Goal: Task Accomplishment & Management: Manage account settings

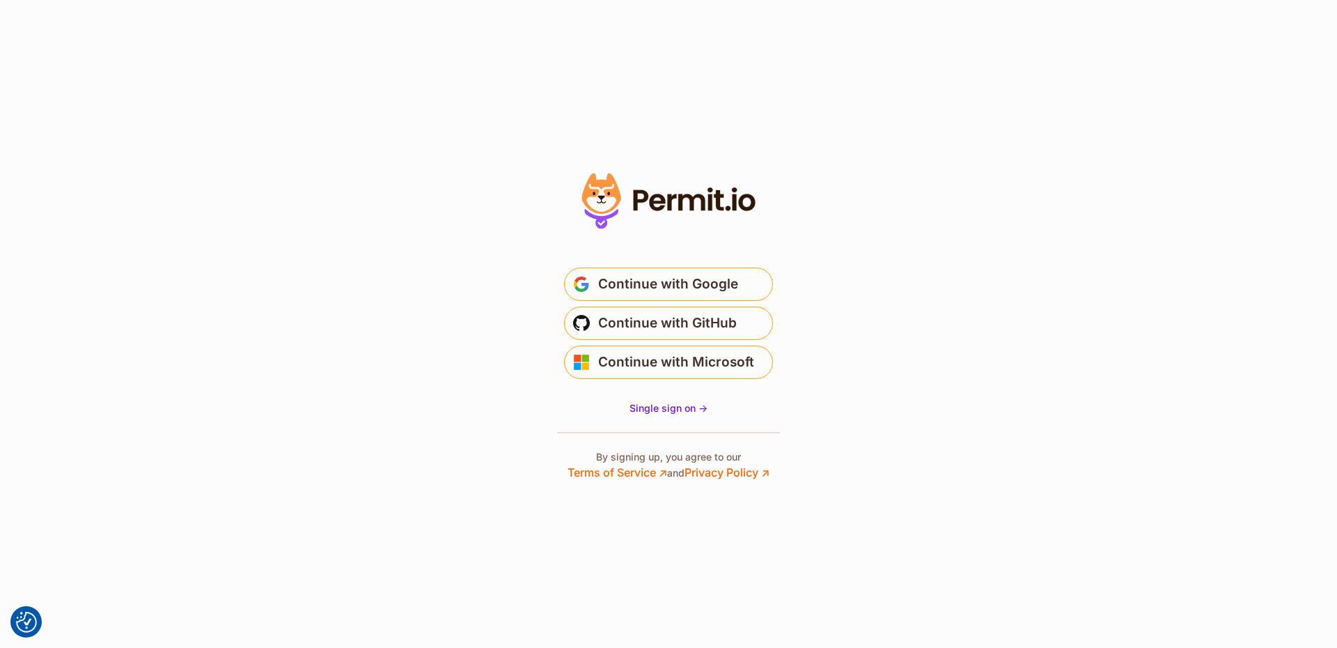
click at [664, 263] on main "Welcome Log in to prod-permit-io to continue to Permit.io. * Email is not valid…" at bounding box center [668, 318] width 279 height 134
click at [666, 277] on span "Continue with Google" at bounding box center [668, 284] width 140 height 22
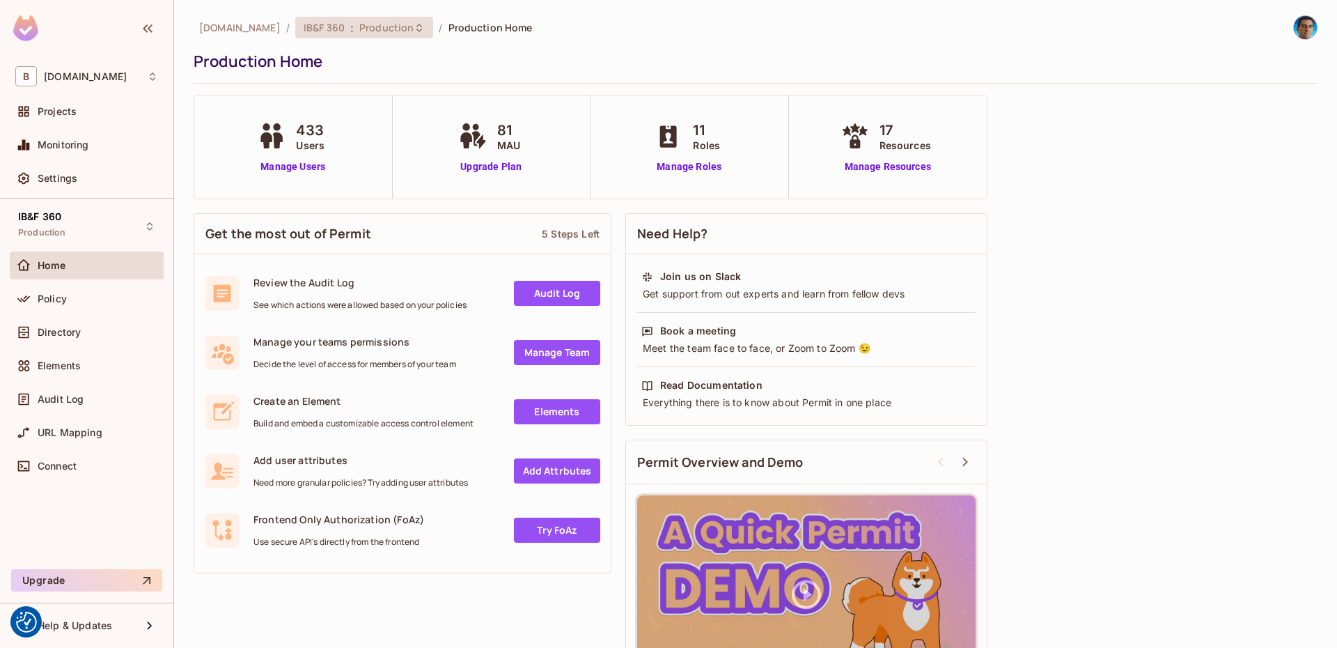
click at [366, 22] on span "Production" at bounding box center [386, 27] width 54 height 13
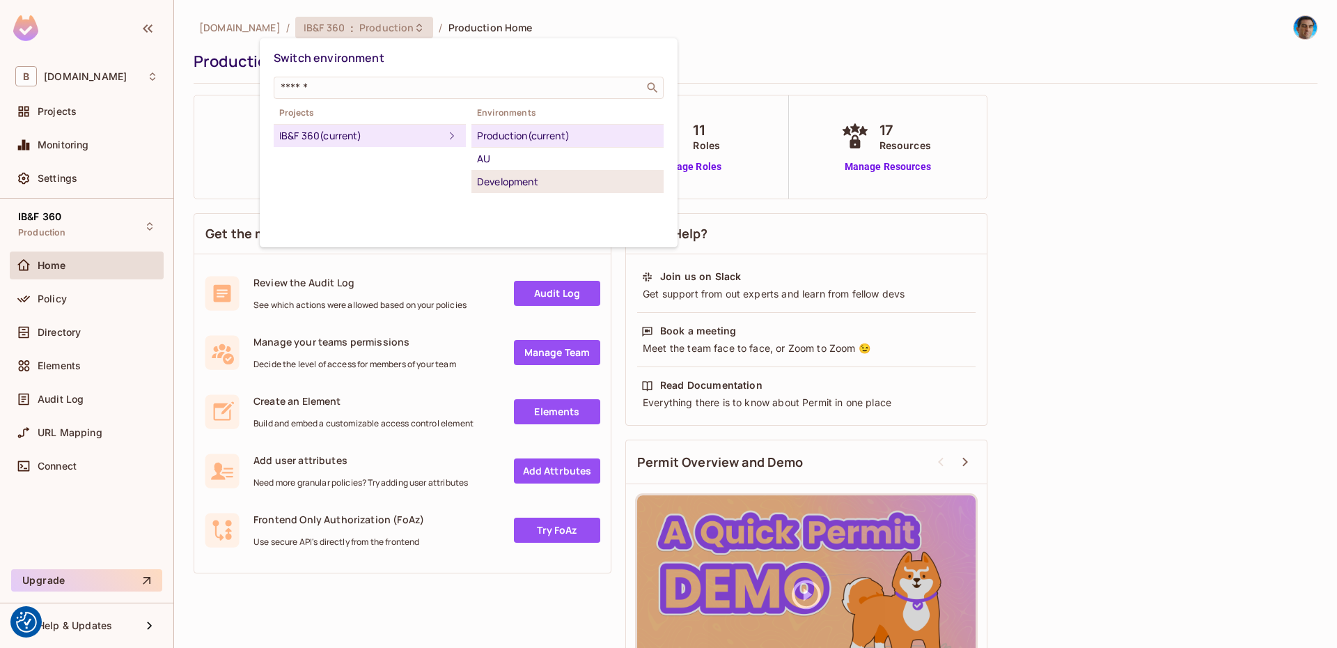
click at [510, 184] on div "Development" at bounding box center [567, 181] width 181 height 17
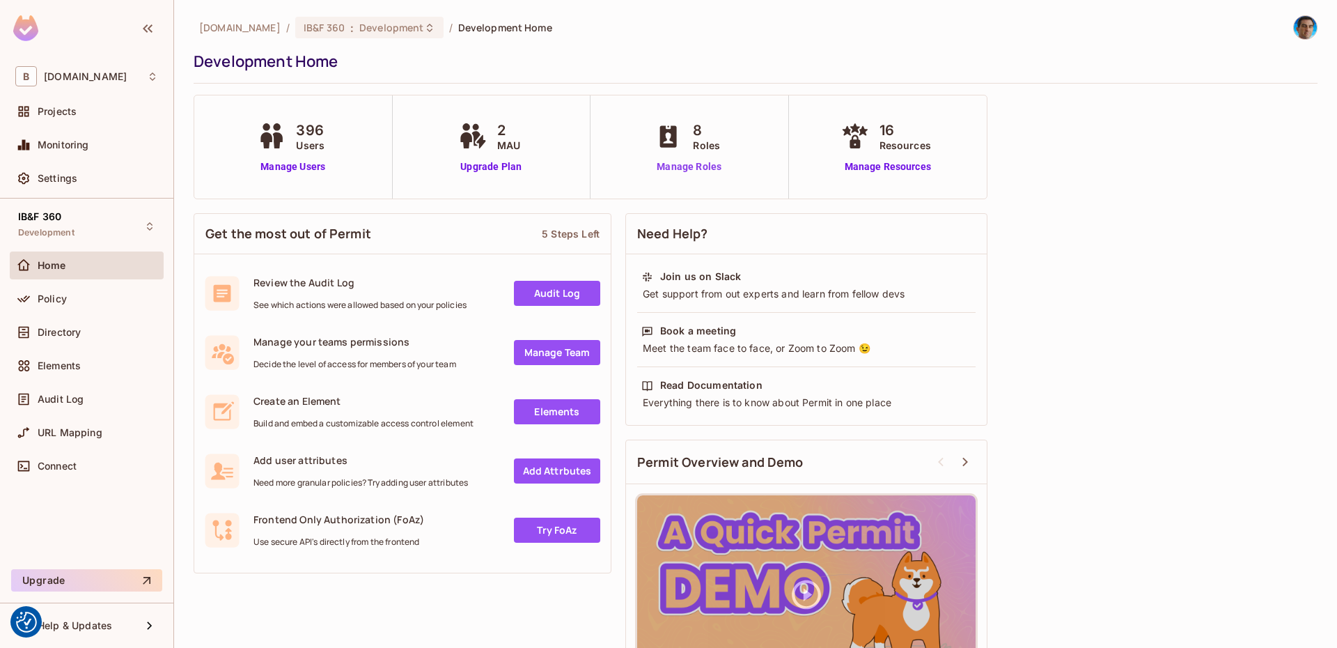
click at [690, 161] on link "Manage Roles" at bounding box center [689, 166] width 76 height 15
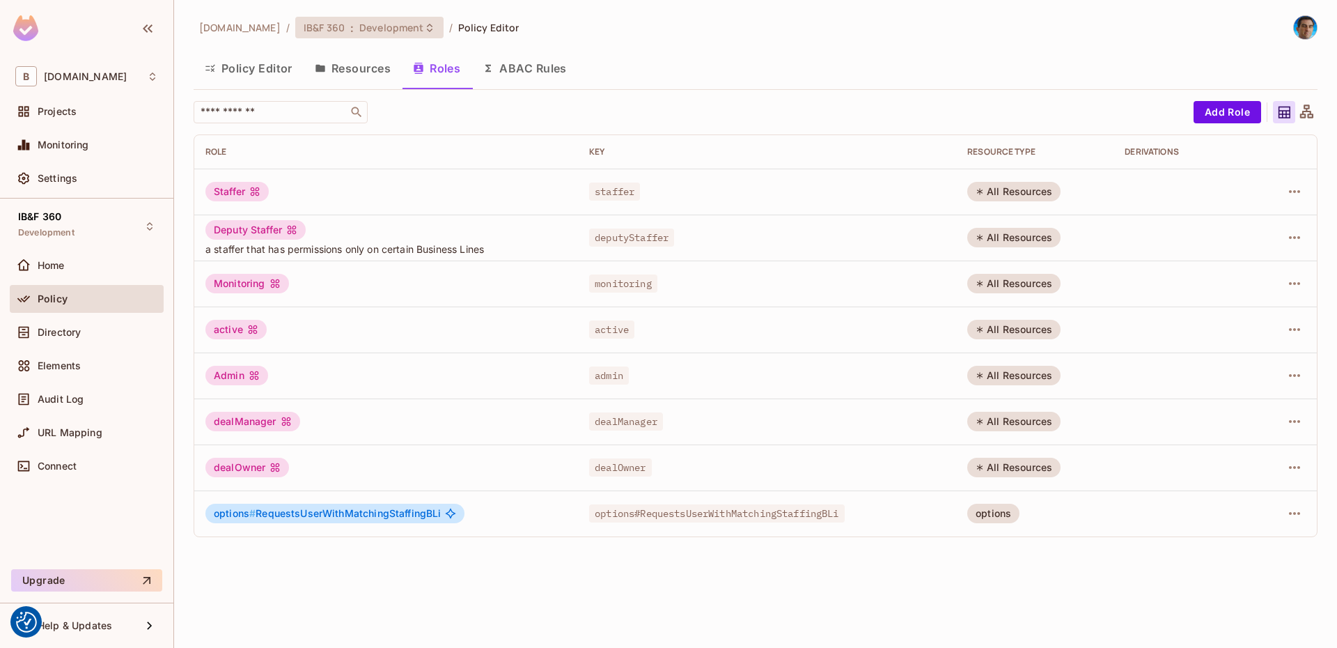
click at [373, 34] on div "IB&F 360 : Development" at bounding box center [369, 28] width 148 height 22
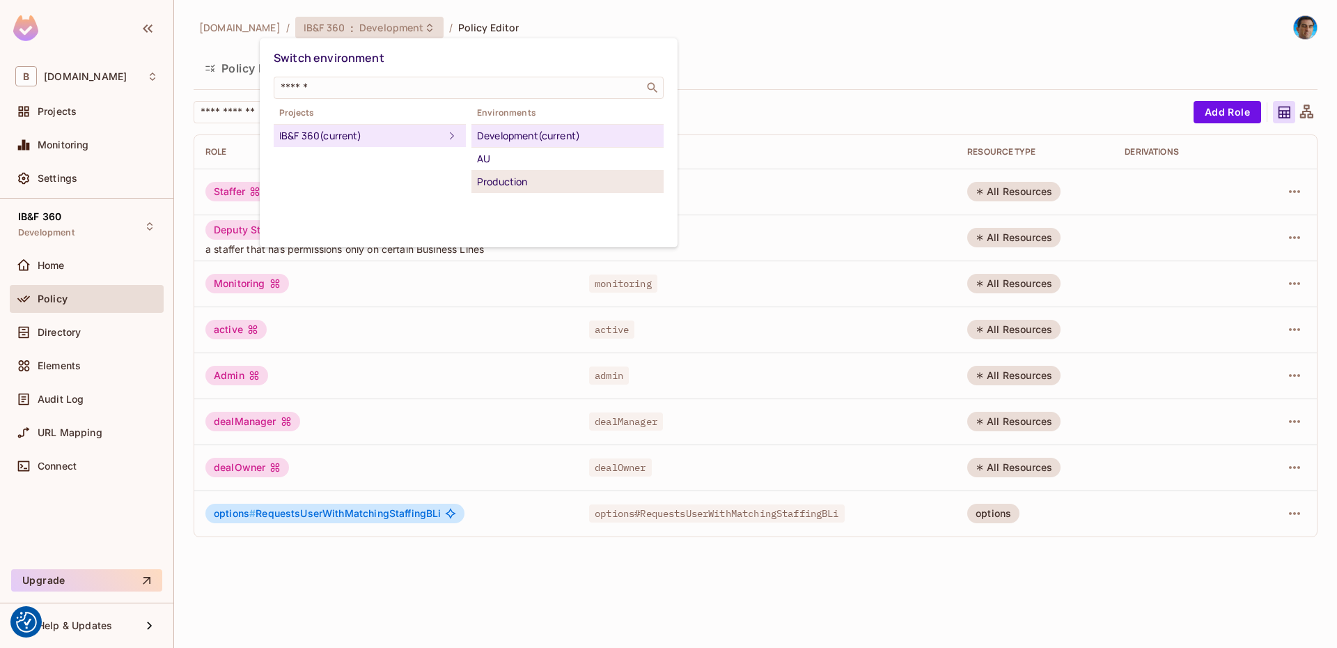
click at [540, 183] on div "Production" at bounding box center [567, 181] width 181 height 17
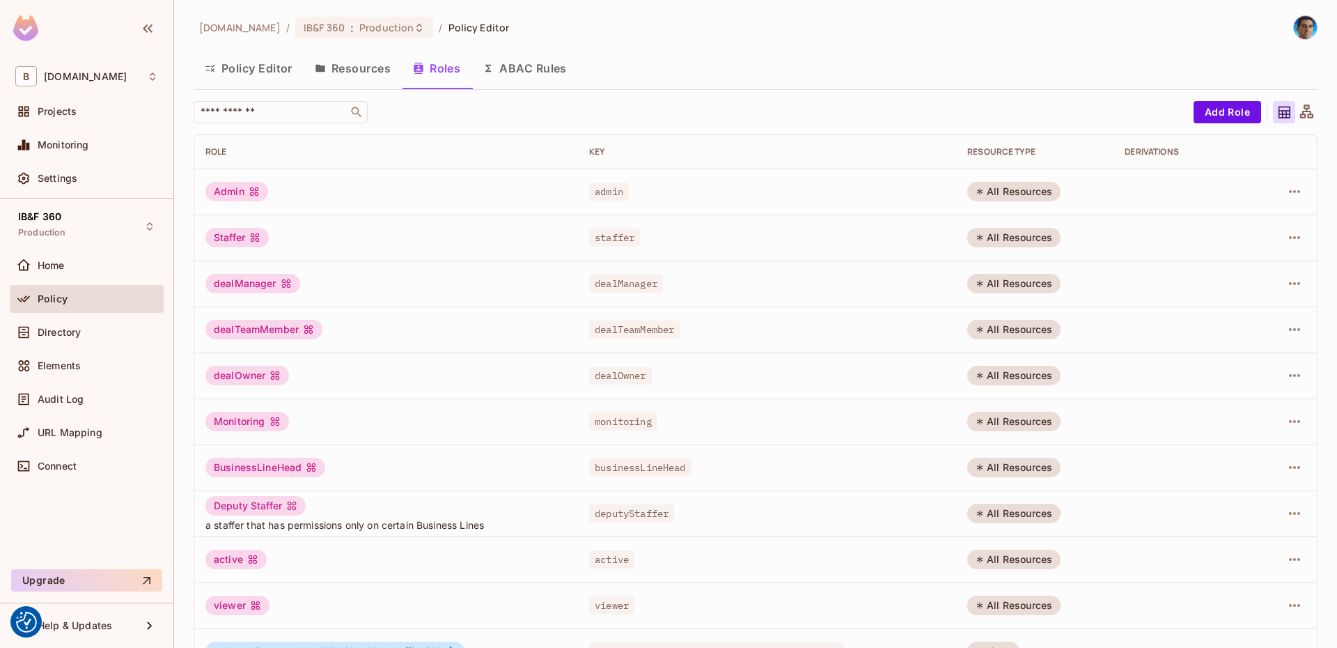
click at [238, 330] on div "dealTeamMember" at bounding box center [263, 330] width 117 height 20
copy div "dealTeamMember"
click at [359, 26] on span "Production" at bounding box center [386, 27] width 54 height 13
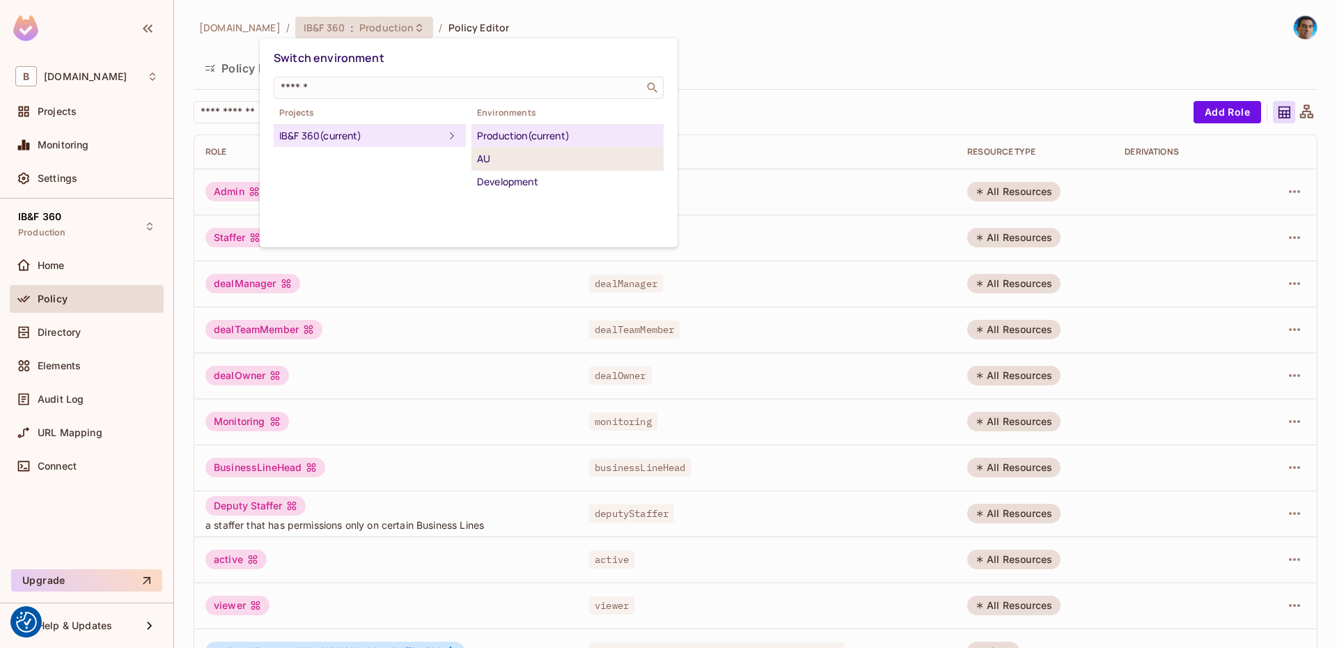
click at [520, 154] on div "AU" at bounding box center [567, 158] width 181 height 17
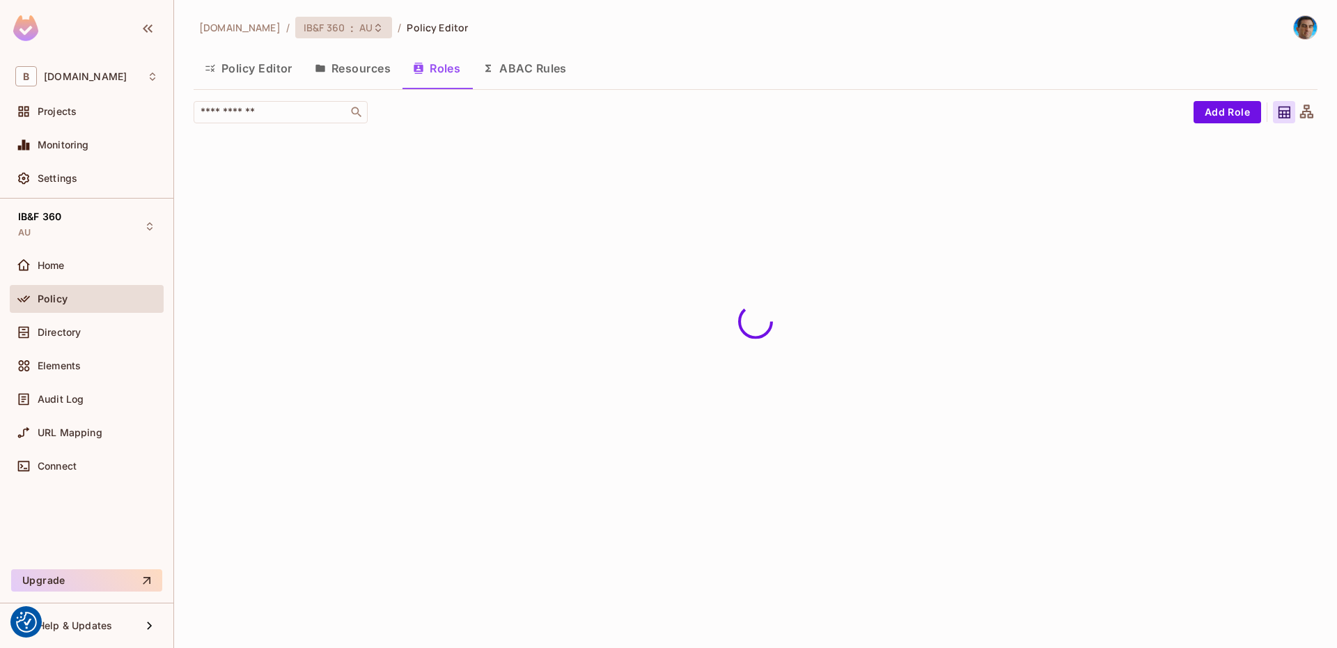
click at [304, 31] on span "IB&F 360" at bounding box center [324, 27] width 41 height 13
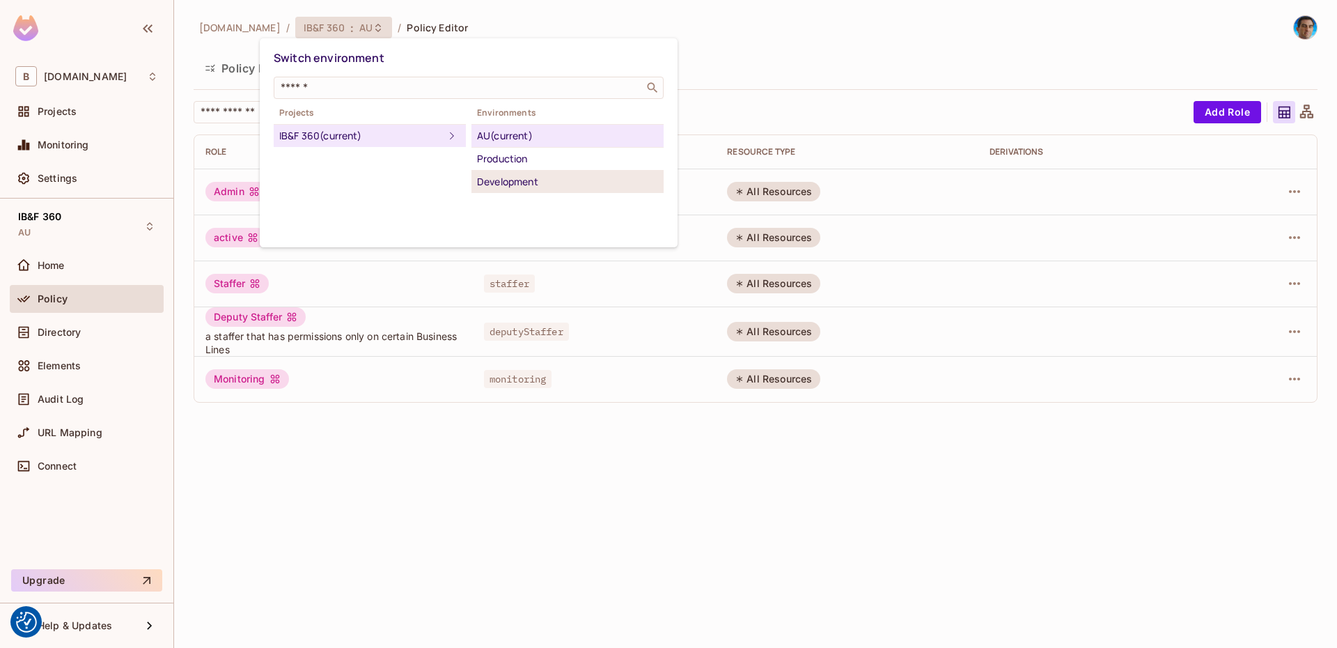
click at [528, 182] on div "Development" at bounding box center [567, 181] width 181 height 17
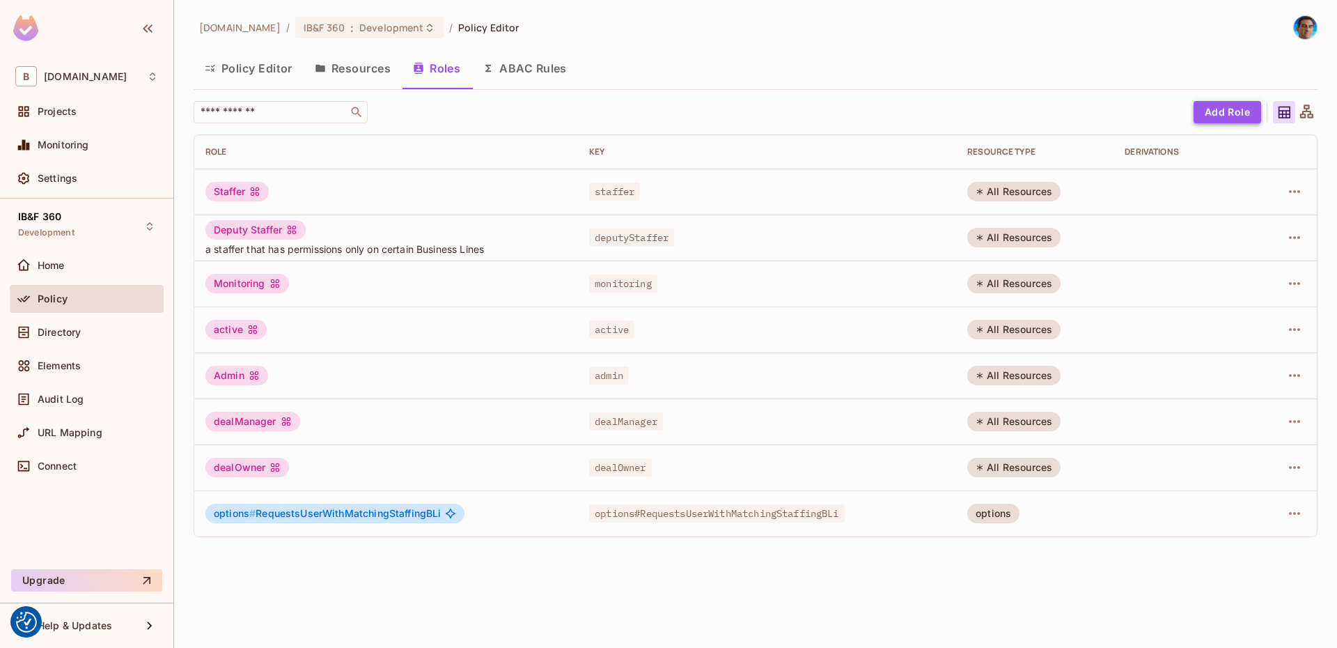
click at [1235, 109] on button "Add Role" at bounding box center [1228, 112] width 68 height 22
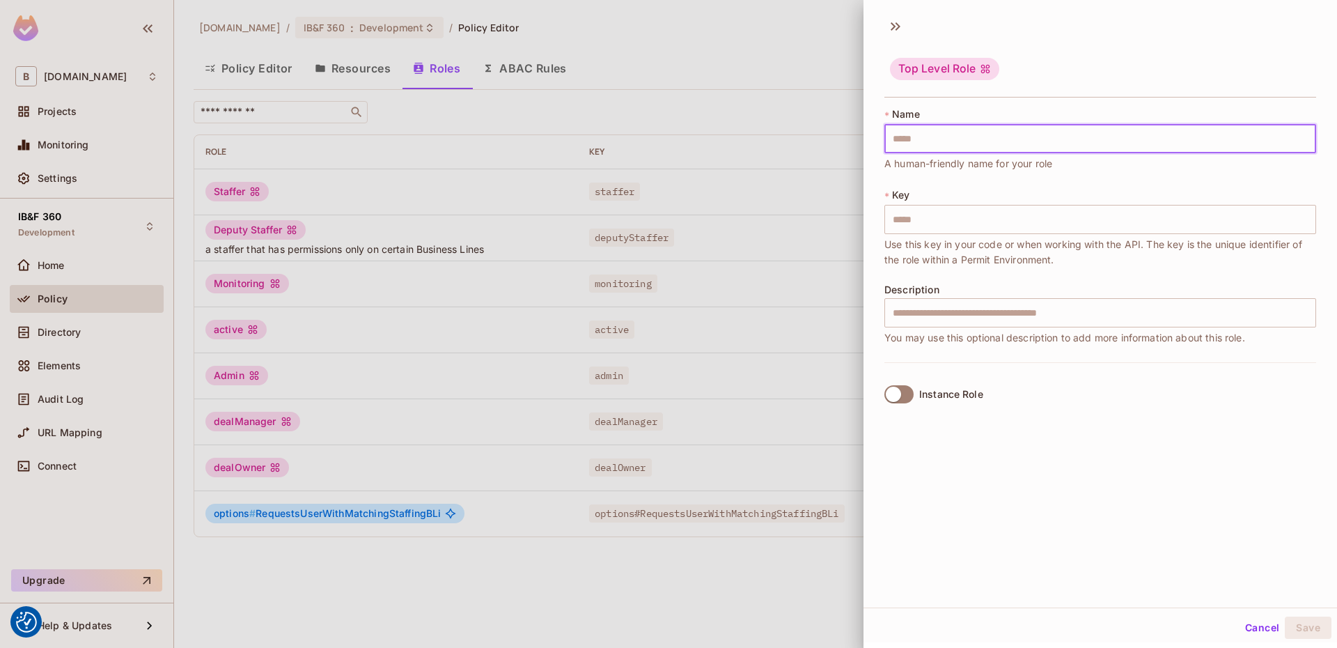
click at [1080, 142] on input "text" at bounding box center [1101, 138] width 432 height 29
paste input "**********"
type input "**********"
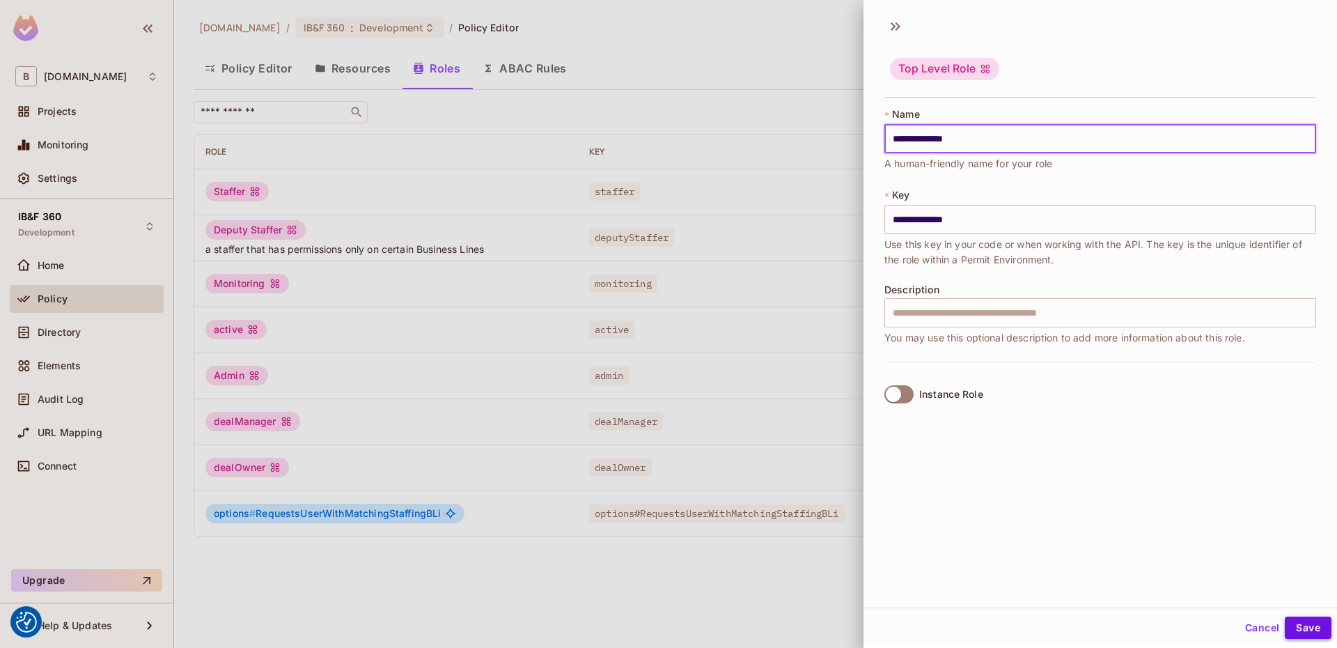
click at [1297, 640] on div "Cancel Save" at bounding box center [1101, 627] width 474 height 33
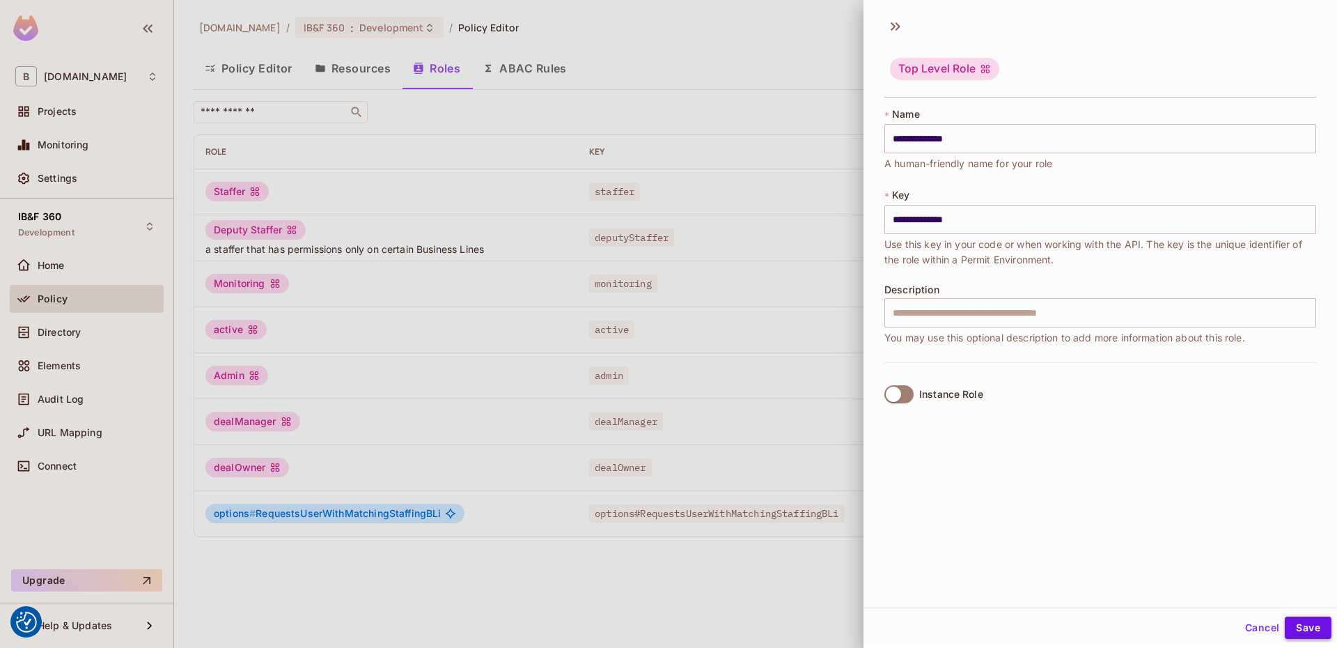
click at [1297, 625] on button "Save" at bounding box center [1308, 627] width 47 height 22
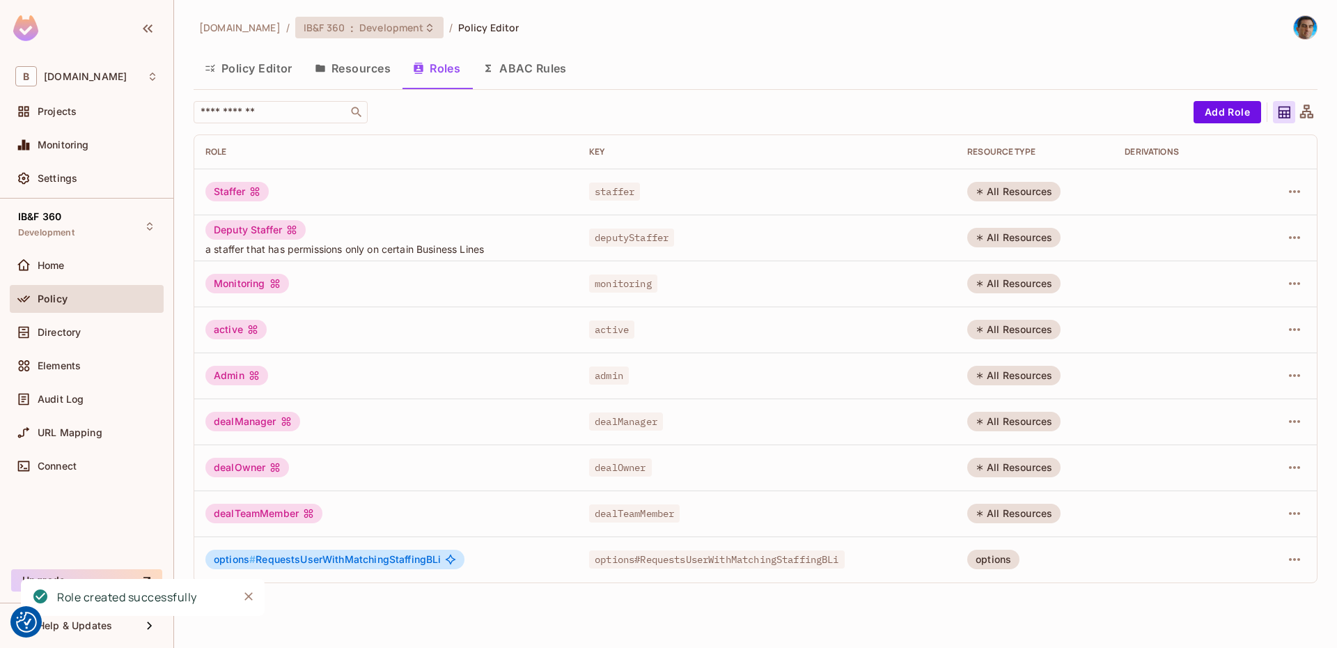
click at [359, 29] on span "Development" at bounding box center [391, 27] width 64 height 13
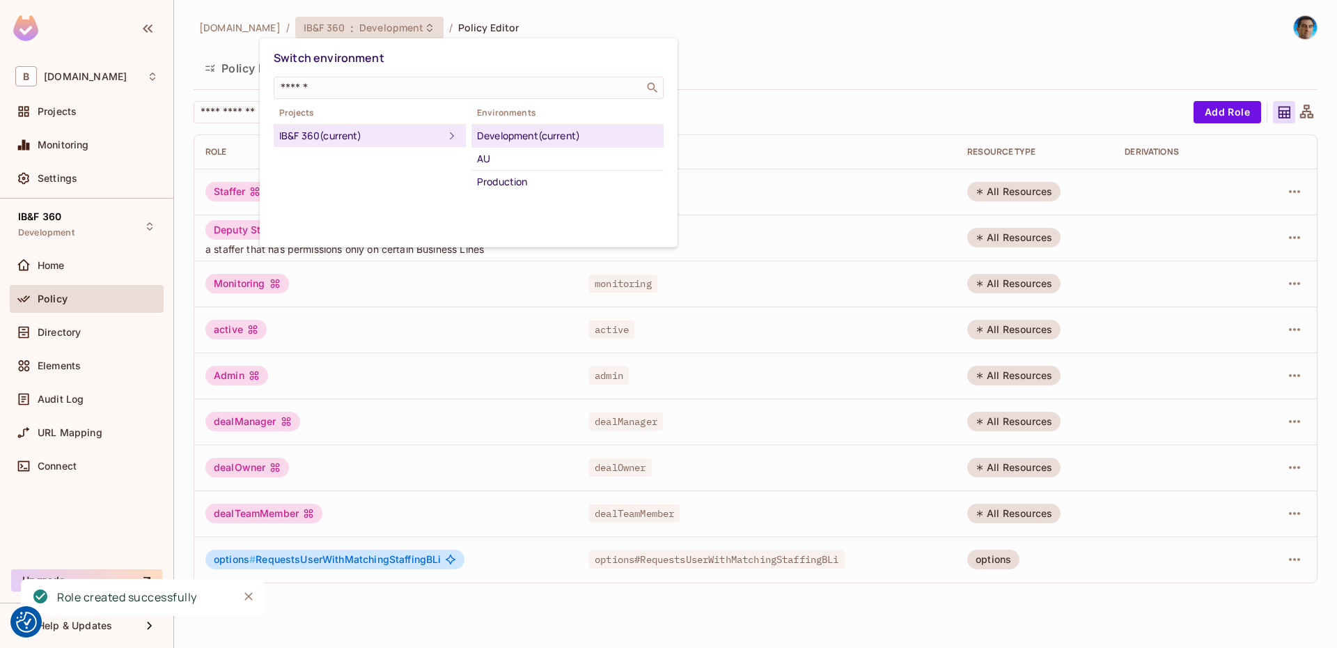
click at [535, 132] on div "Development (current)" at bounding box center [567, 135] width 181 height 17
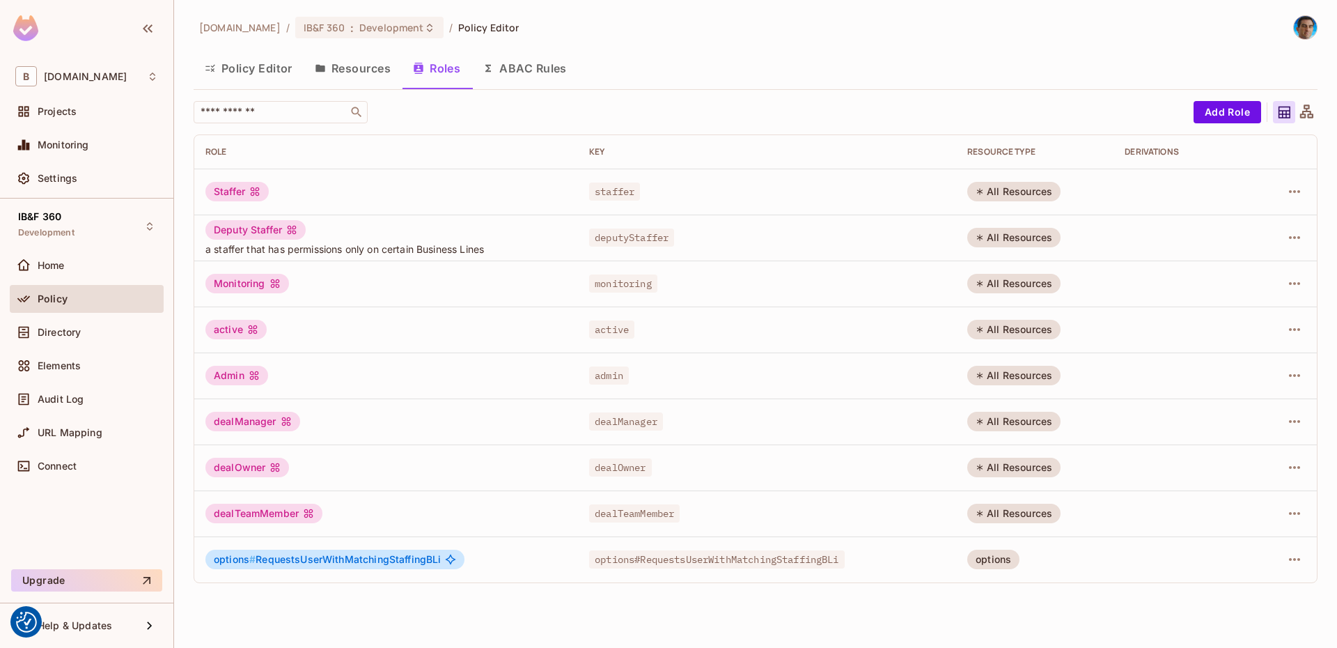
click at [55, 299] on span "Policy" at bounding box center [53, 298] width 30 height 11
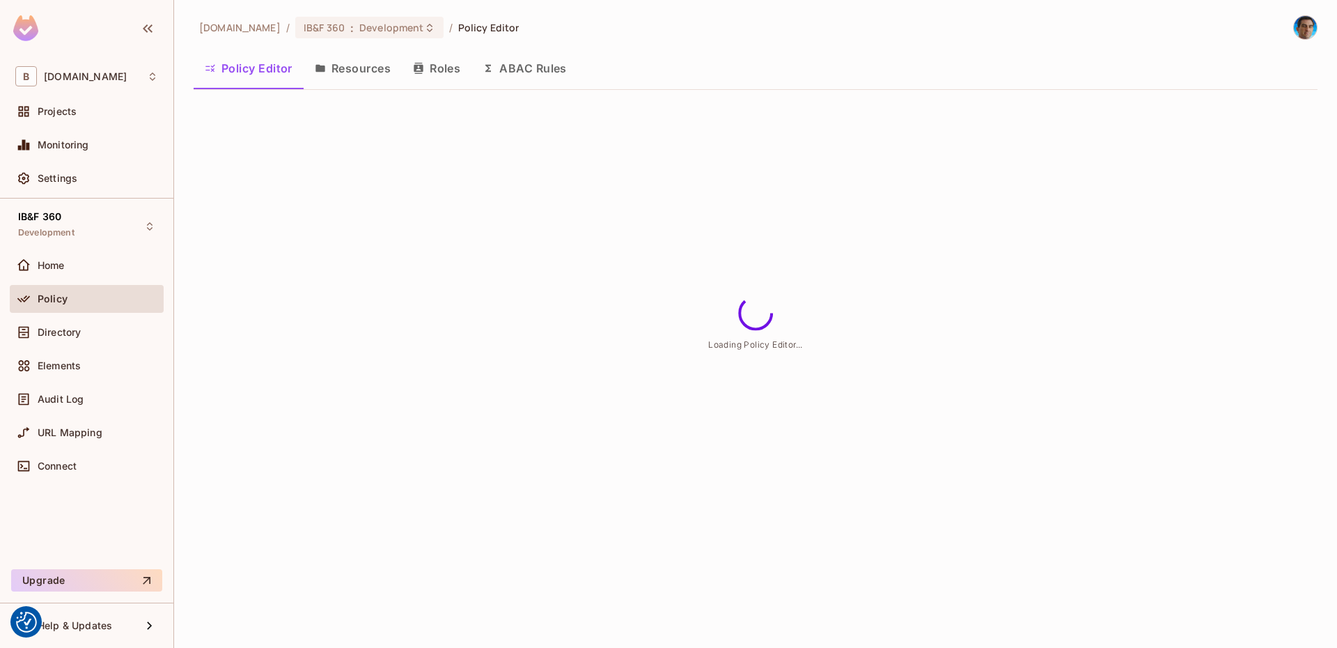
click at [255, 65] on button "Policy Editor" at bounding box center [249, 68] width 110 height 35
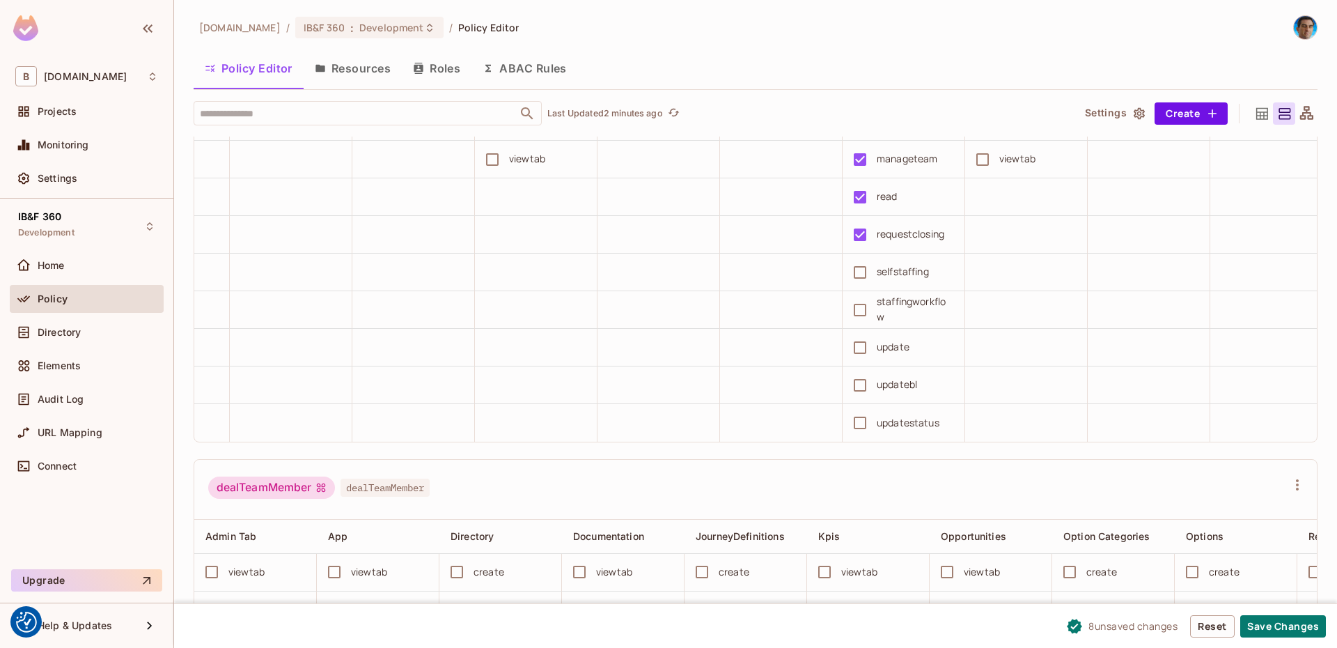
scroll to position [2089, 0]
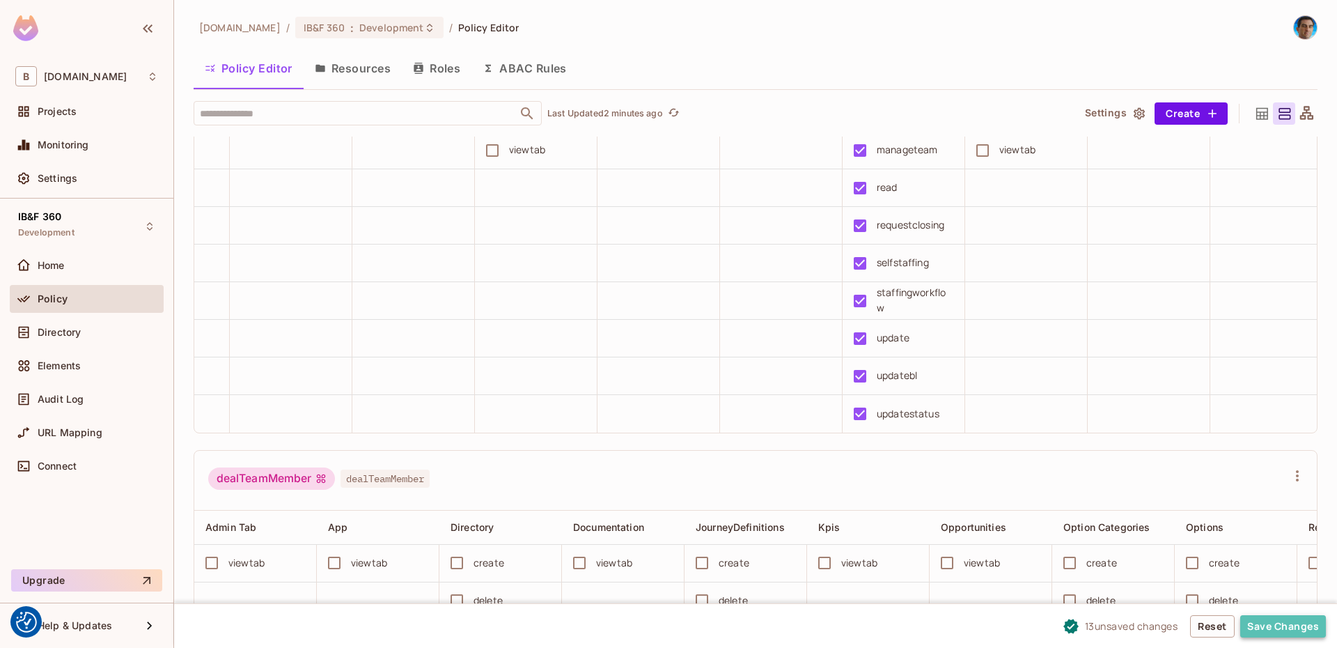
click at [1279, 621] on button "Save Changes" at bounding box center [1283, 626] width 86 height 22
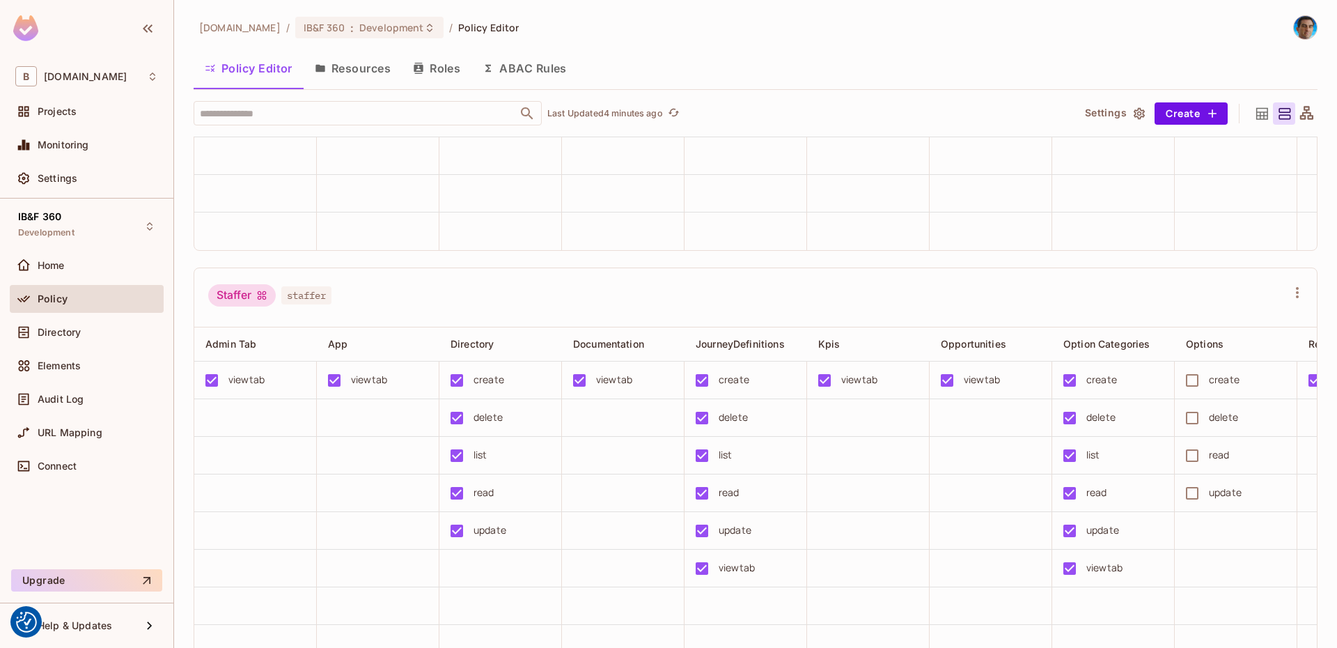
scroll to position [4764, 0]
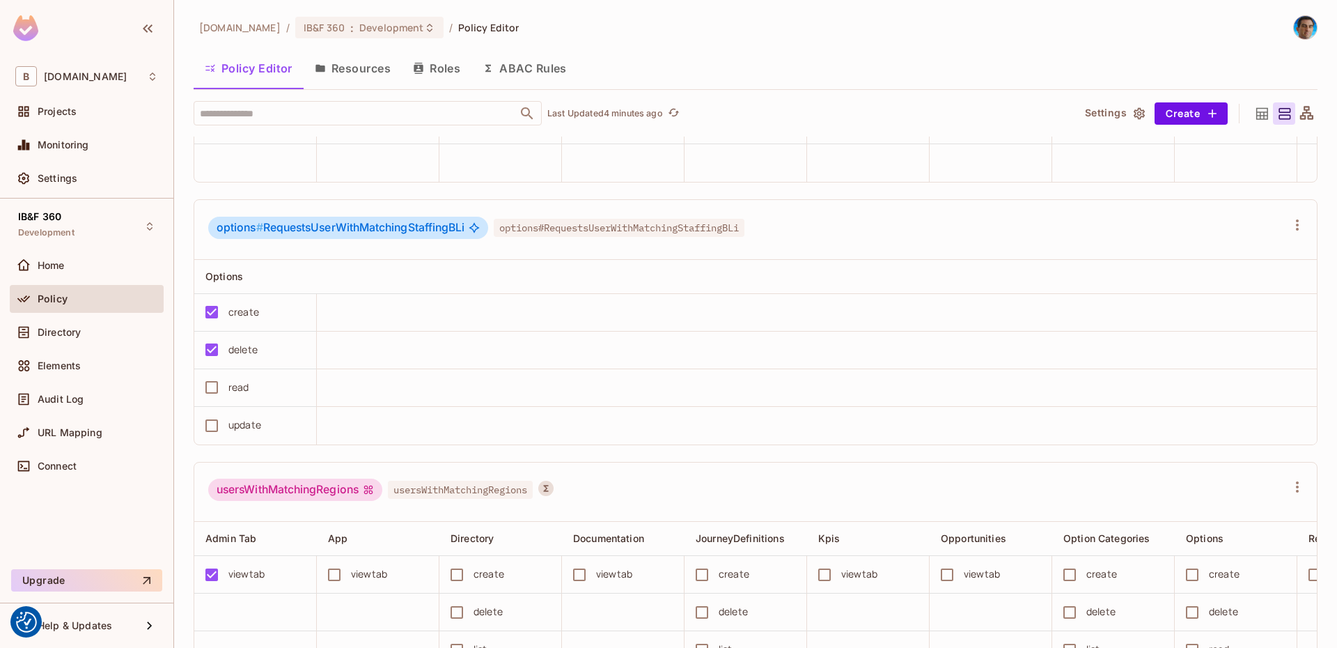
click at [535, 66] on button "ABAC Rules" at bounding box center [525, 68] width 107 height 35
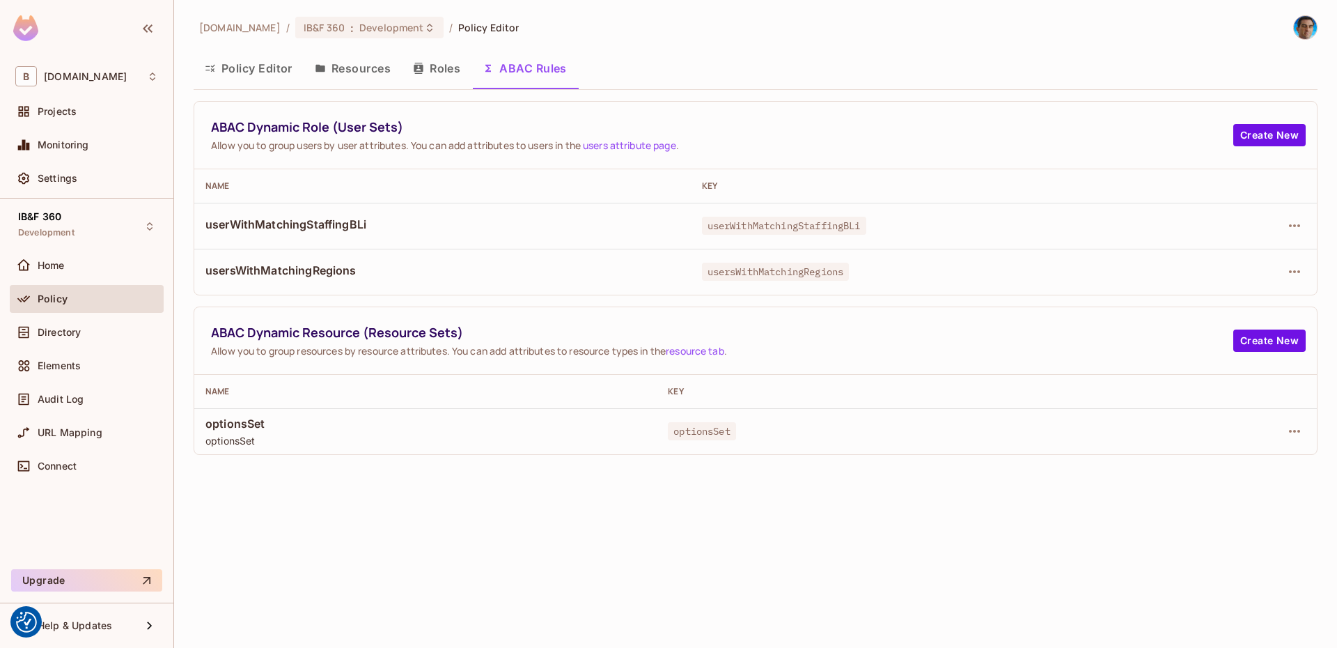
click at [274, 58] on button "Policy Editor" at bounding box center [249, 68] width 110 height 35
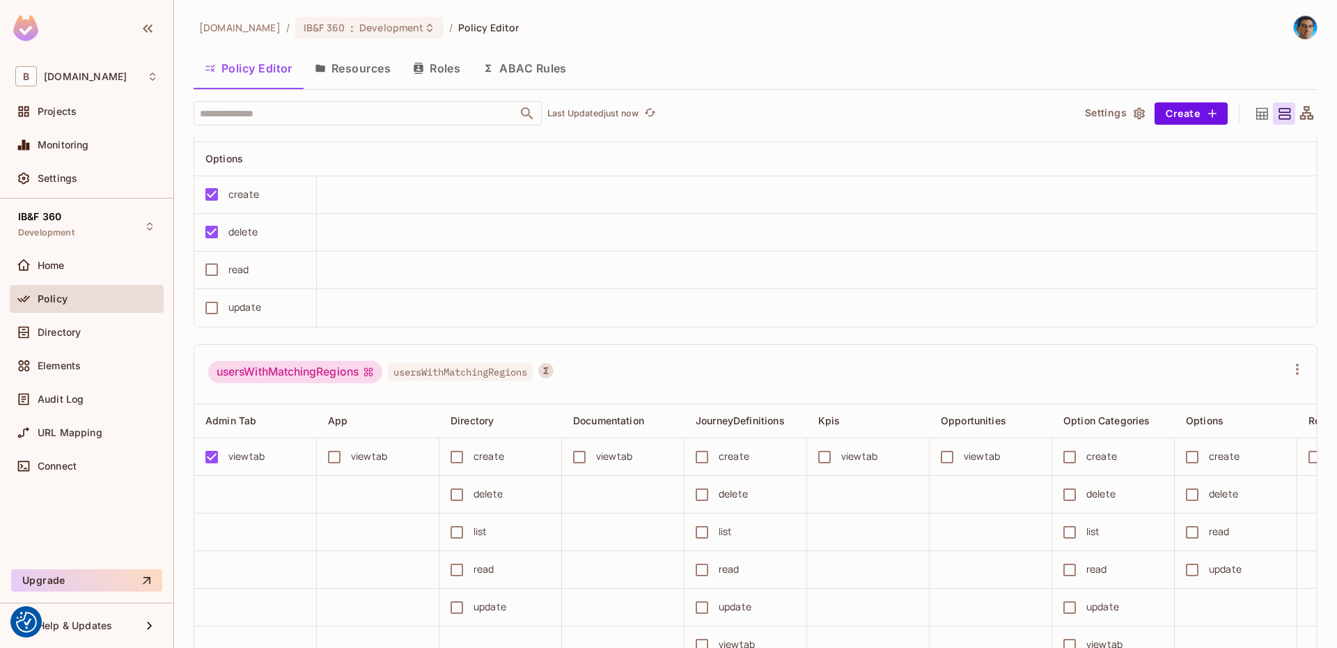
scroll to position [4785, 0]
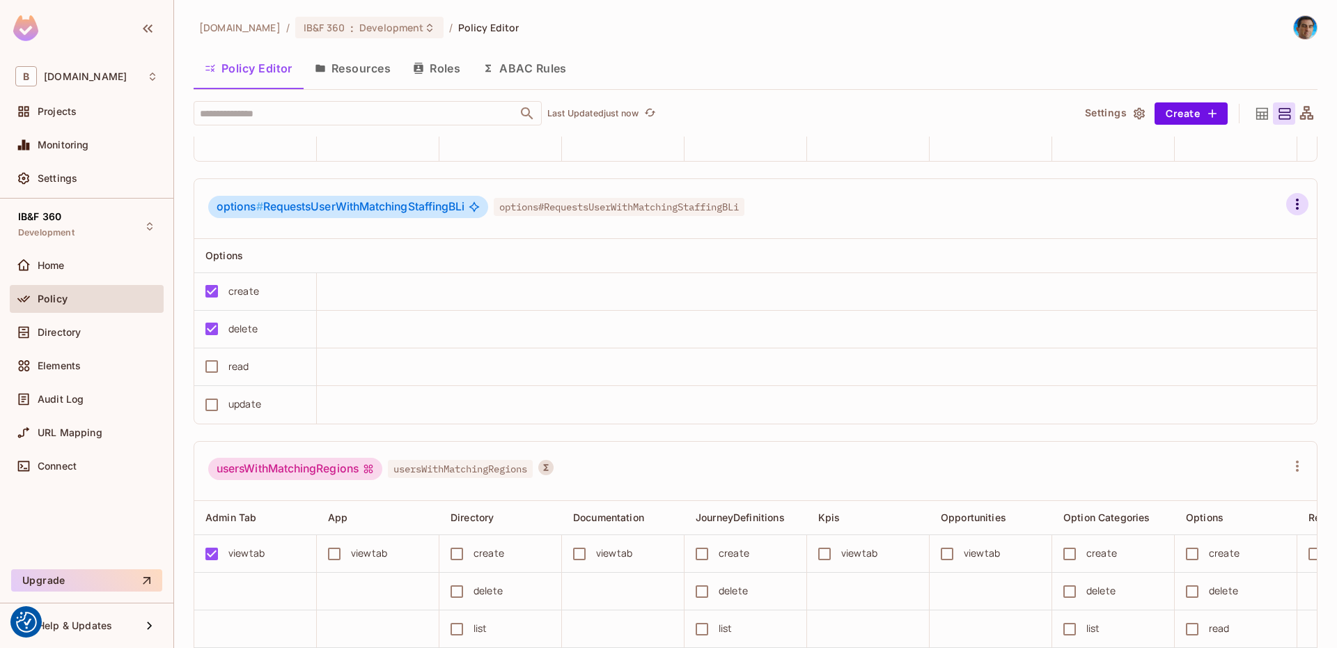
click at [1296, 210] on icon "button" at bounding box center [1297, 204] width 3 height 11
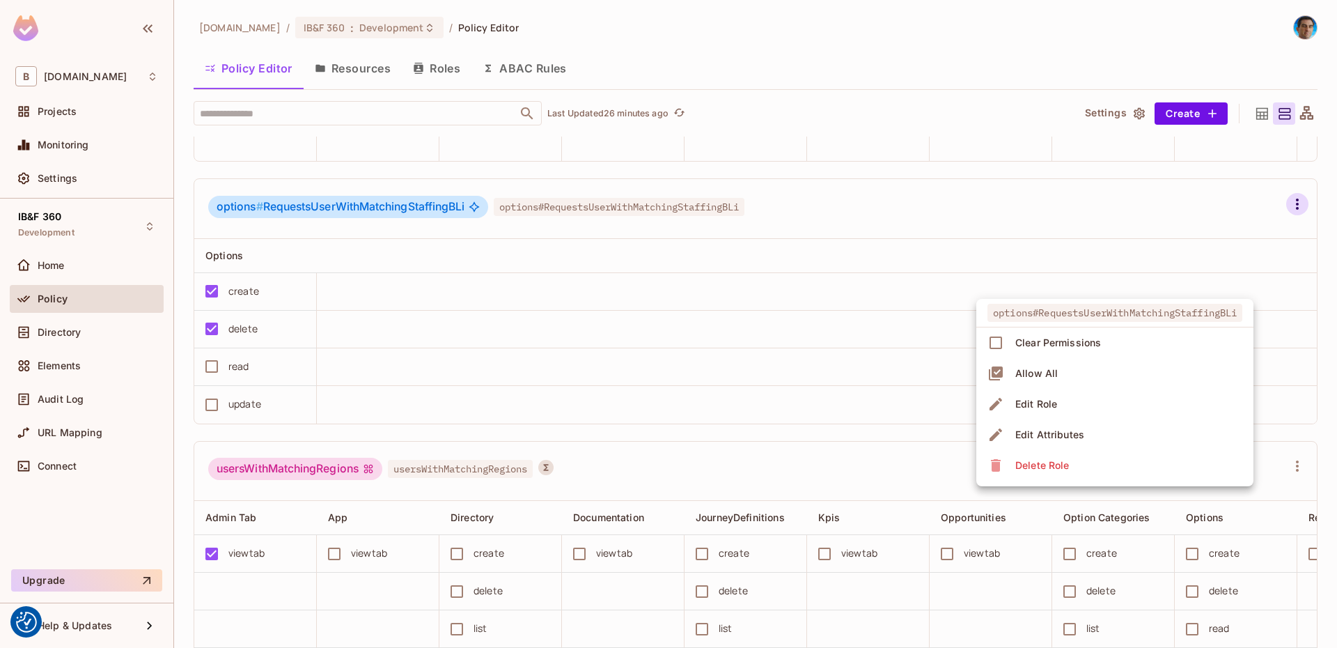
drag, startPoint x: 477, startPoint y: 642, endPoint x: 453, endPoint y: 635, distance: 24.9
click at [449, 644] on div at bounding box center [668, 324] width 1337 height 648
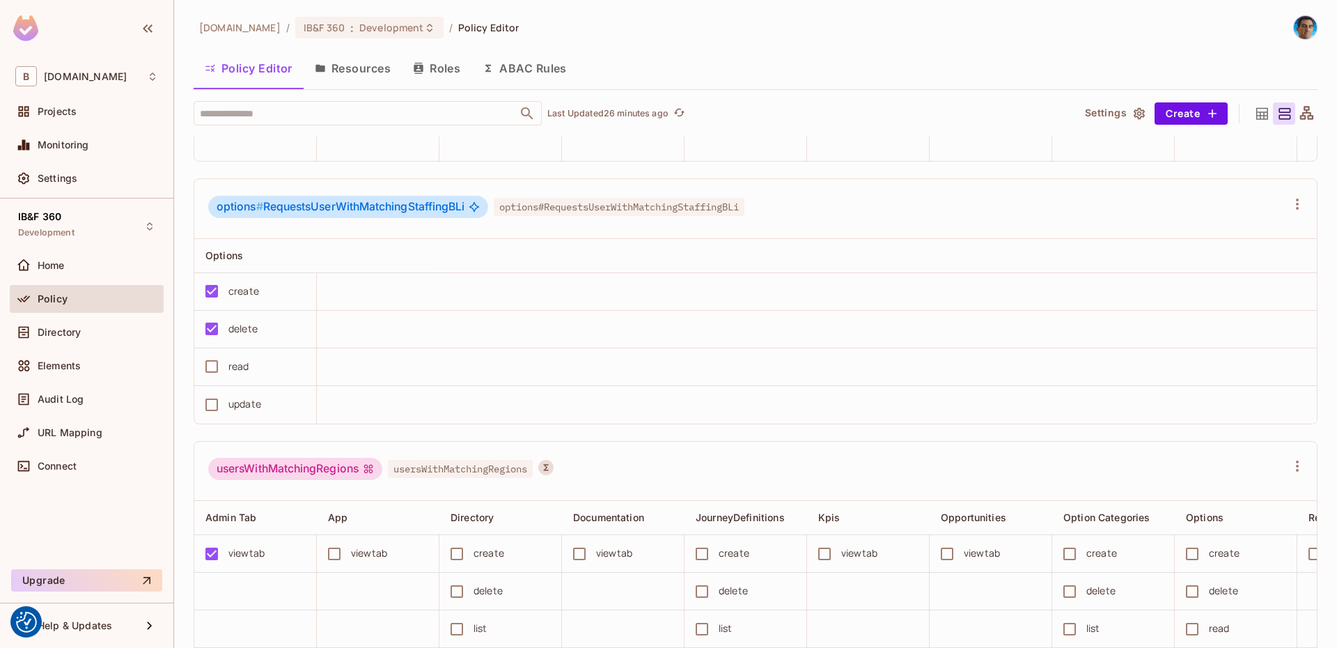
click at [460, 72] on button "Roles" at bounding box center [437, 68] width 70 height 35
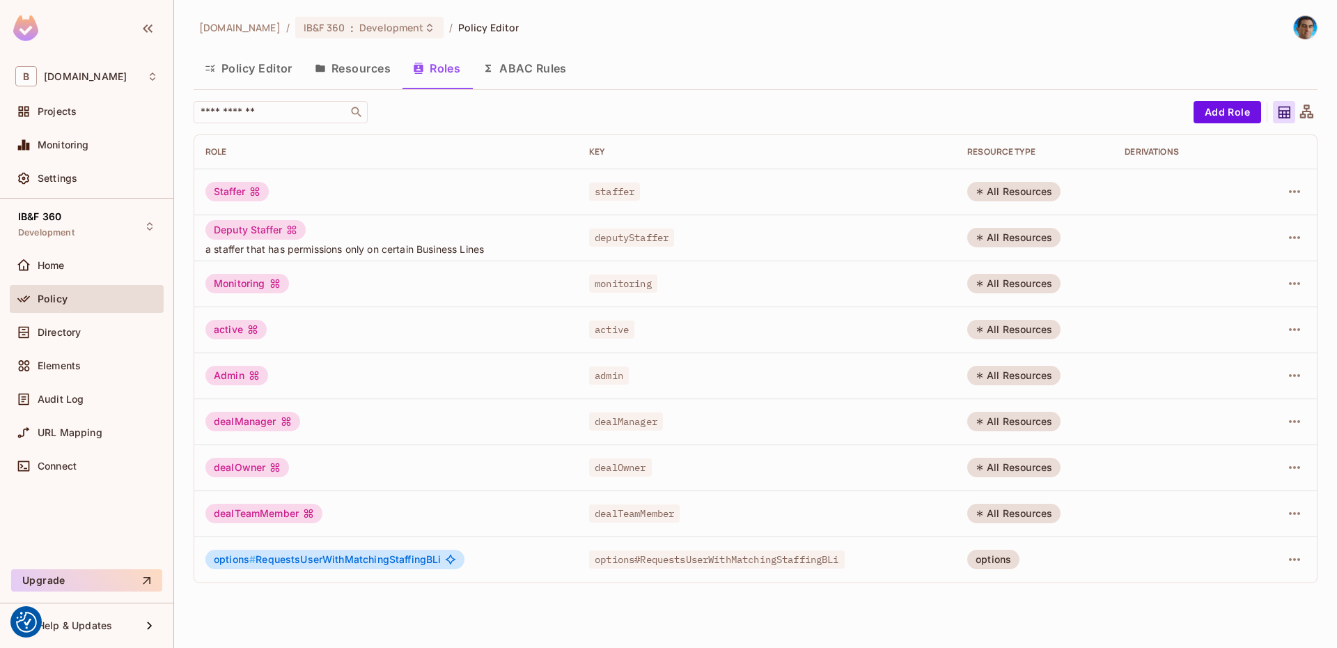
click at [209, 153] on div "Role" at bounding box center [385, 151] width 361 height 11
click at [237, 109] on input "text" at bounding box center [271, 112] width 146 height 14
click at [278, 111] on input "text" at bounding box center [271, 112] width 146 height 14
click at [566, 114] on div "​" at bounding box center [690, 112] width 993 height 22
click at [1229, 107] on button "Add Role" at bounding box center [1228, 112] width 68 height 22
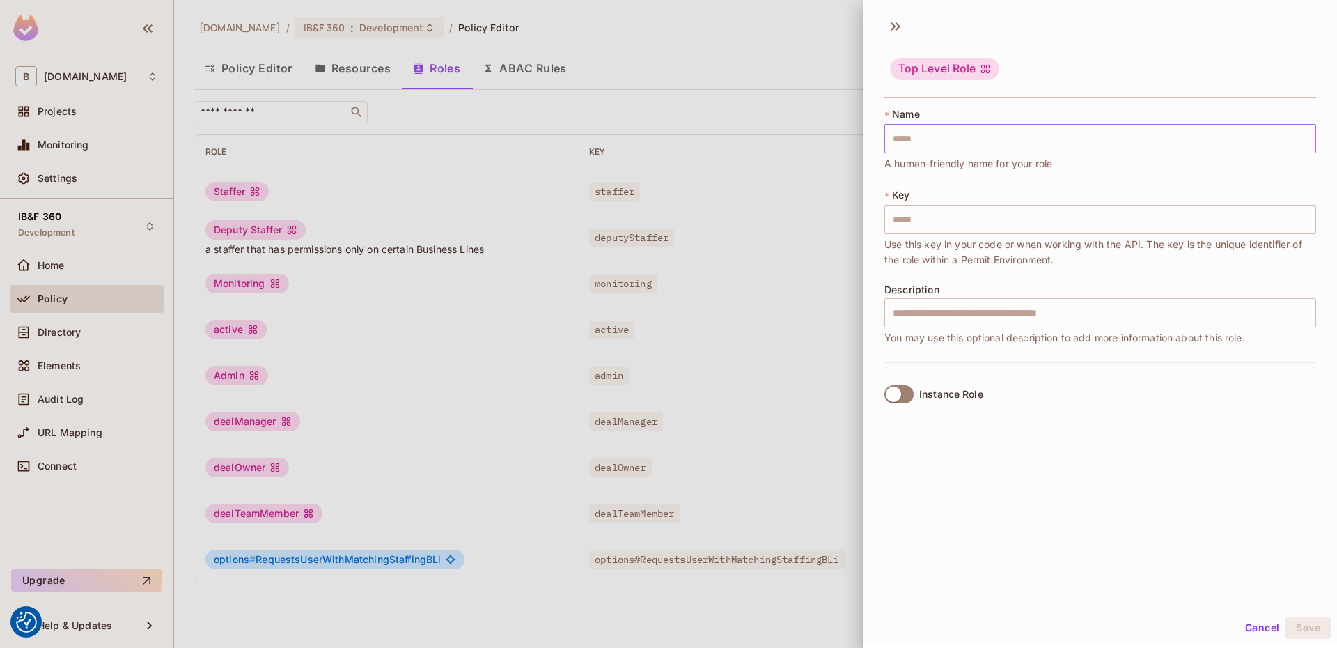
click at [1028, 133] on input "text" at bounding box center [1101, 138] width 432 height 29
paste input "**********"
type input "**********"
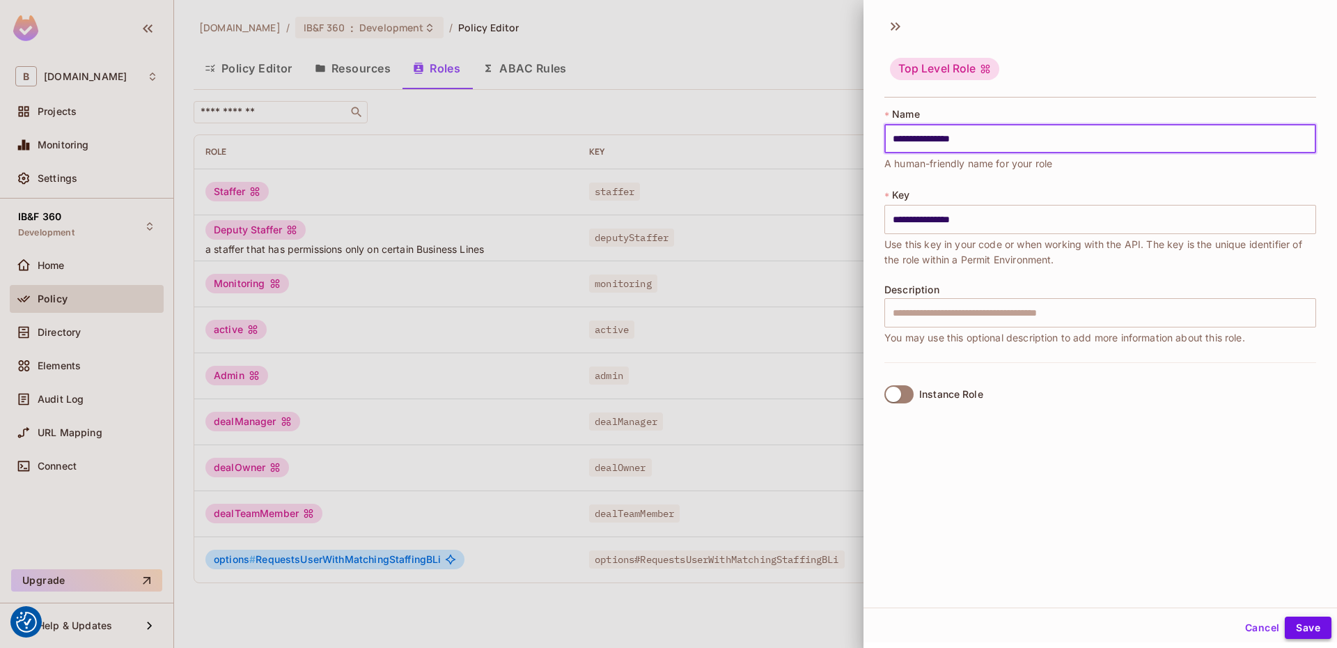
type input "**********"
click at [1315, 634] on button "Save" at bounding box center [1308, 627] width 47 height 22
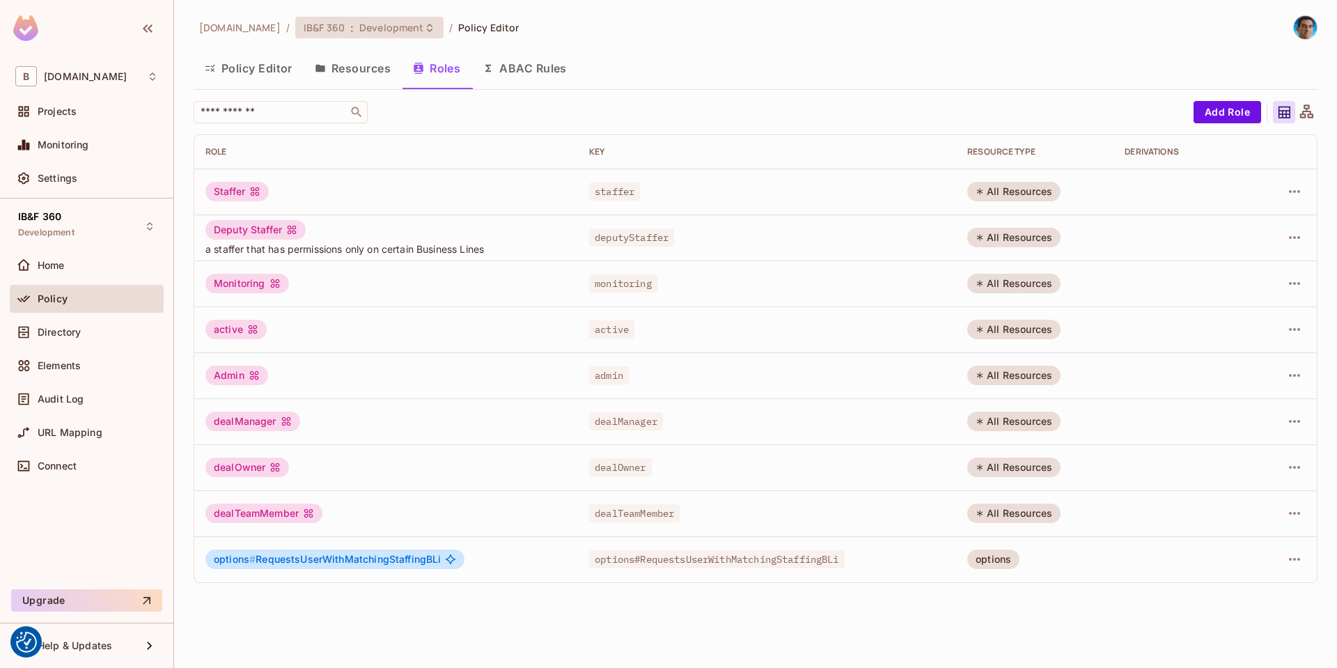
click at [359, 33] on span "Development" at bounding box center [391, 27] width 64 height 13
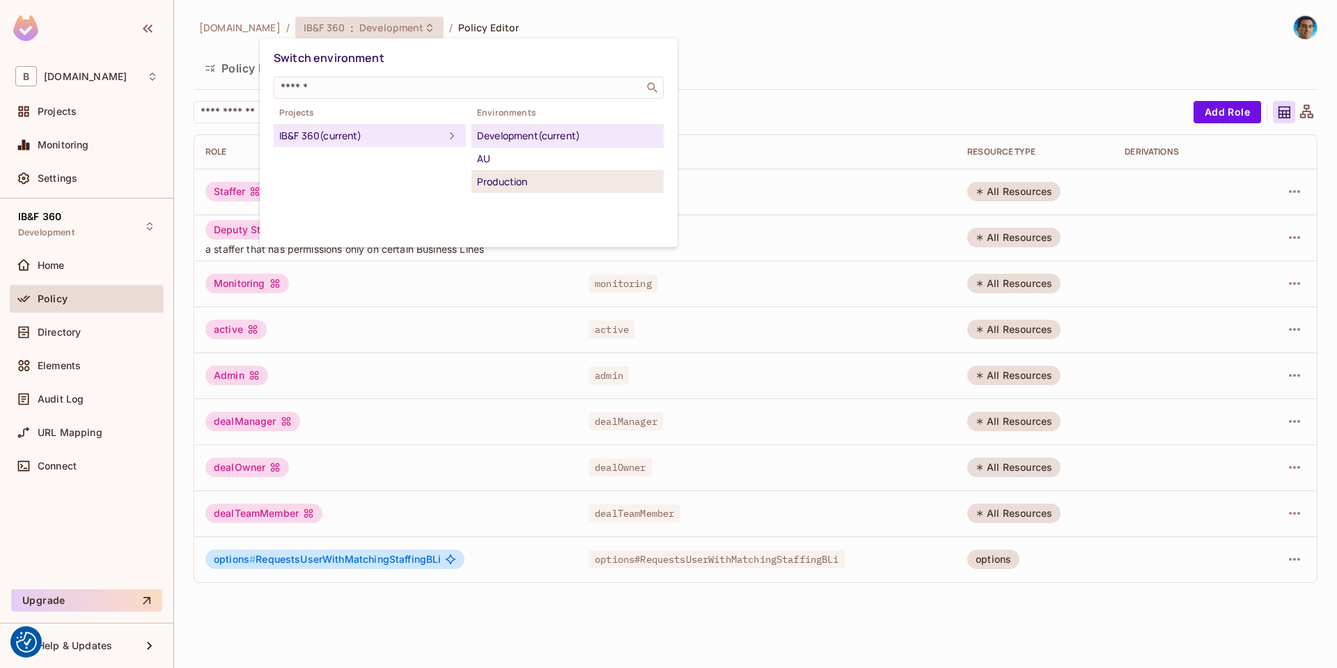
click at [507, 184] on div "Production" at bounding box center [567, 181] width 181 height 17
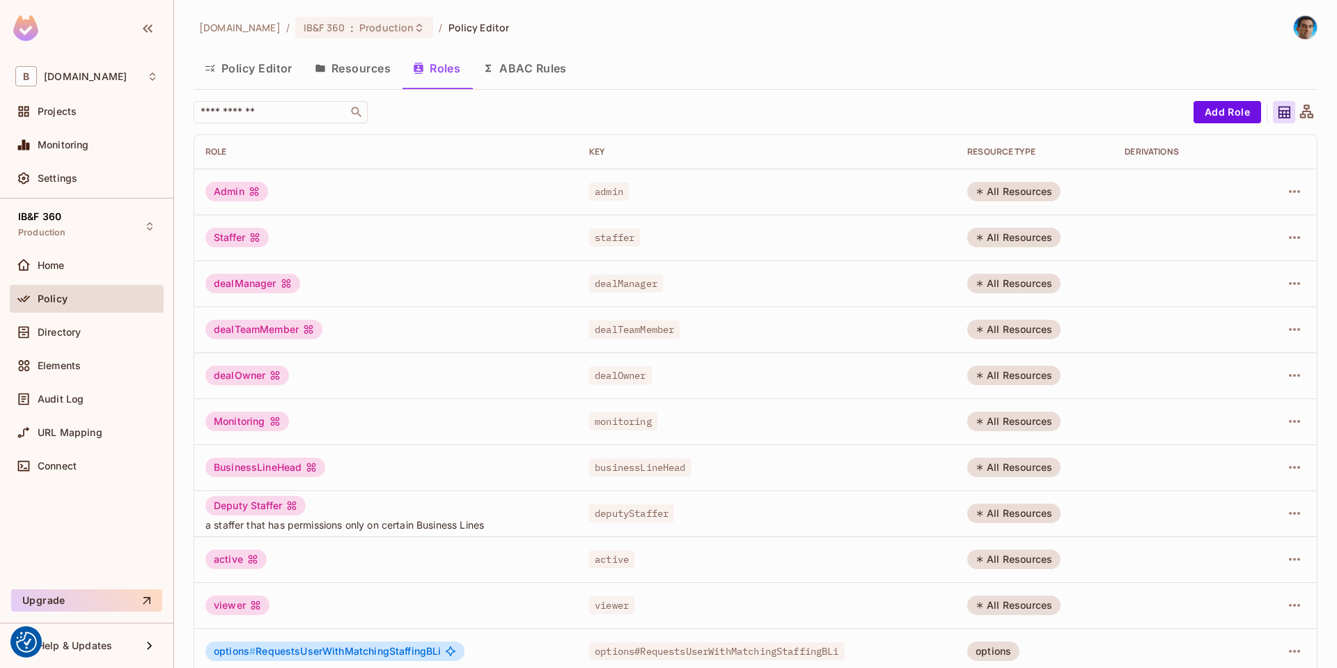
click at [276, 56] on button "Policy Editor" at bounding box center [249, 68] width 110 height 35
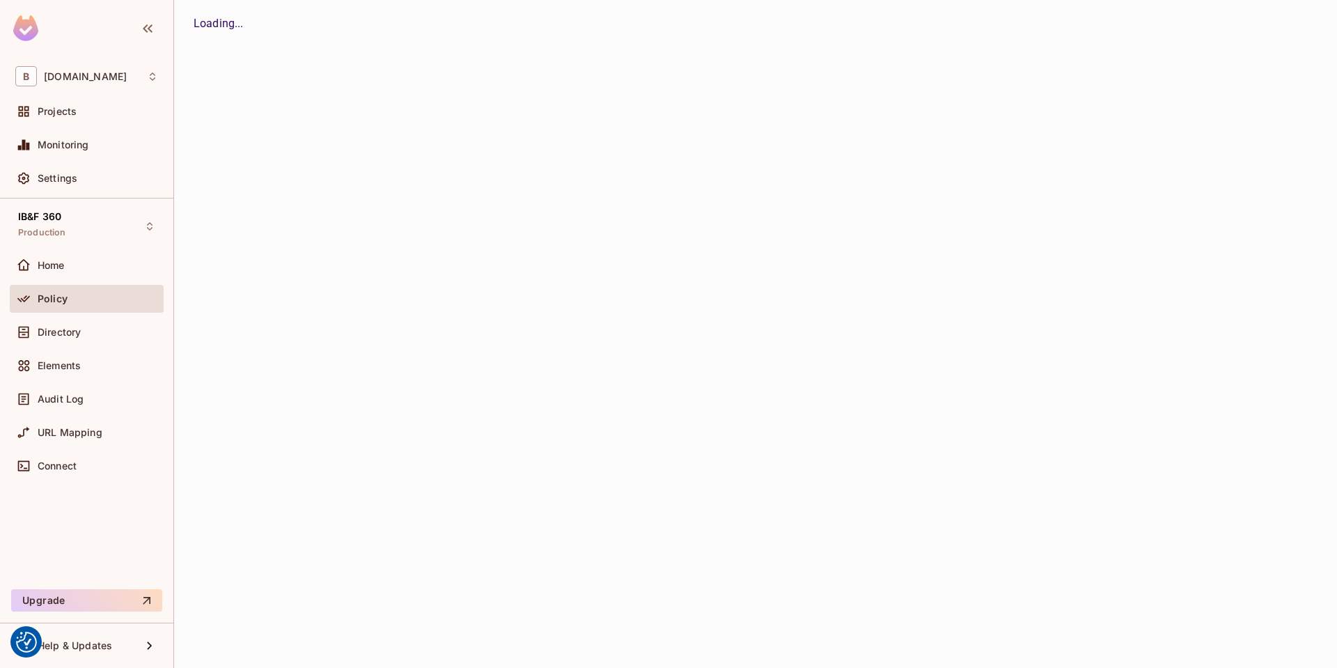
click at [270, 65] on div "[DOMAIN_NAME] / IB&F 360 : Production / Policy Editor Policy Editor Resources R…" at bounding box center [755, 334] width 1163 height 668
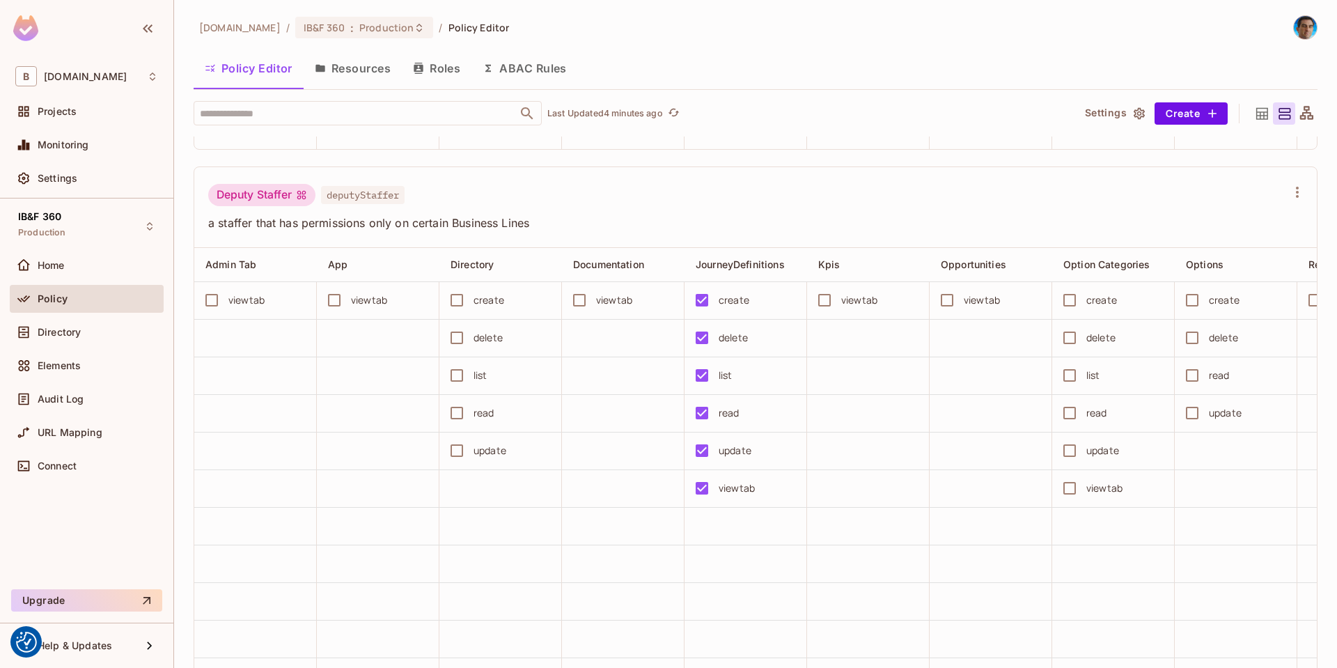
scroll to position [3845, 0]
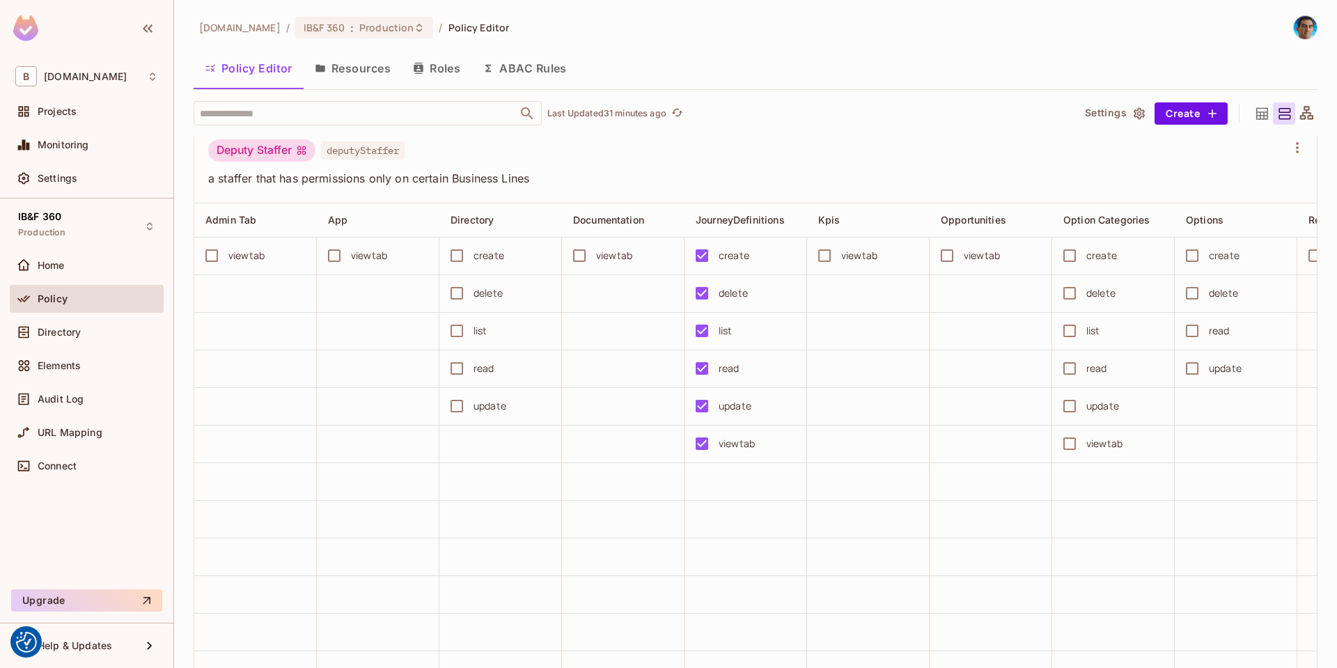
click at [436, 72] on button "Roles" at bounding box center [437, 68] width 70 height 35
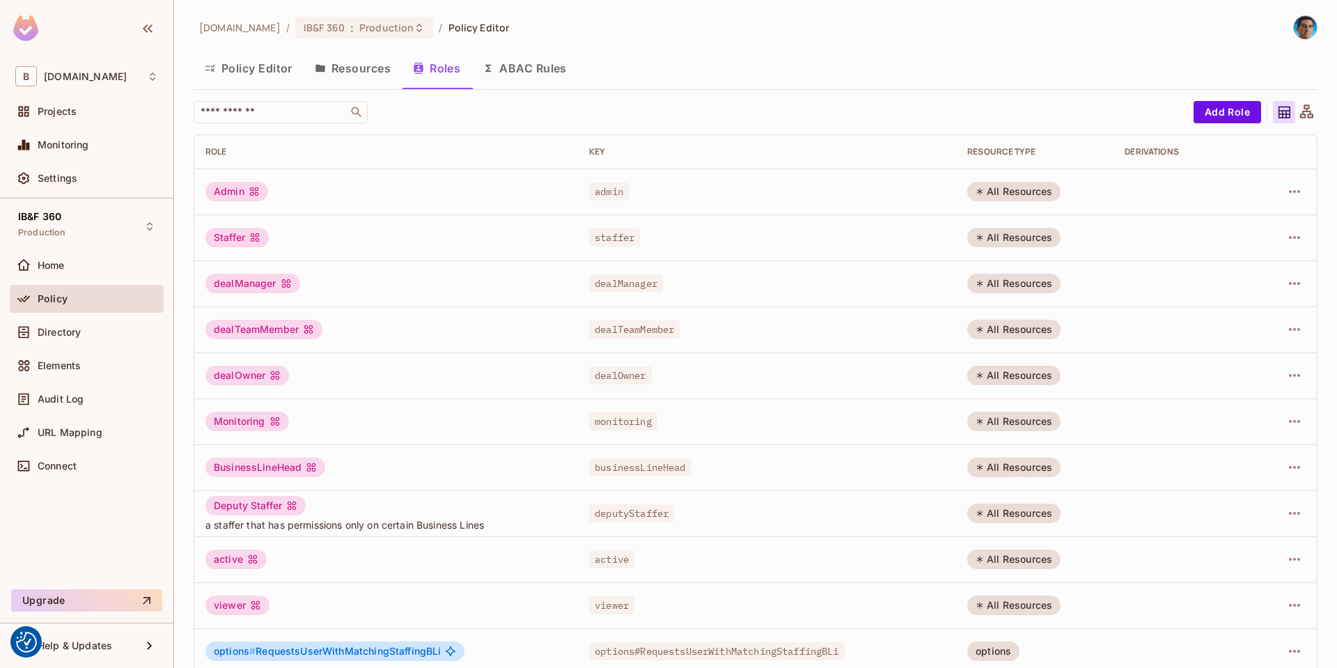
click at [256, 329] on div "dealTeamMember" at bounding box center [263, 330] width 117 height 20
click at [235, 374] on div "dealOwner" at bounding box center [247, 376] width 84 height 20
click at [244, 423] on div "Monitoring" at bounding box center [247, 422] width 84 height 20
click at [247, 465] on div "BusinessLineHead" at bounding box center [265, 468] width 120 height 20
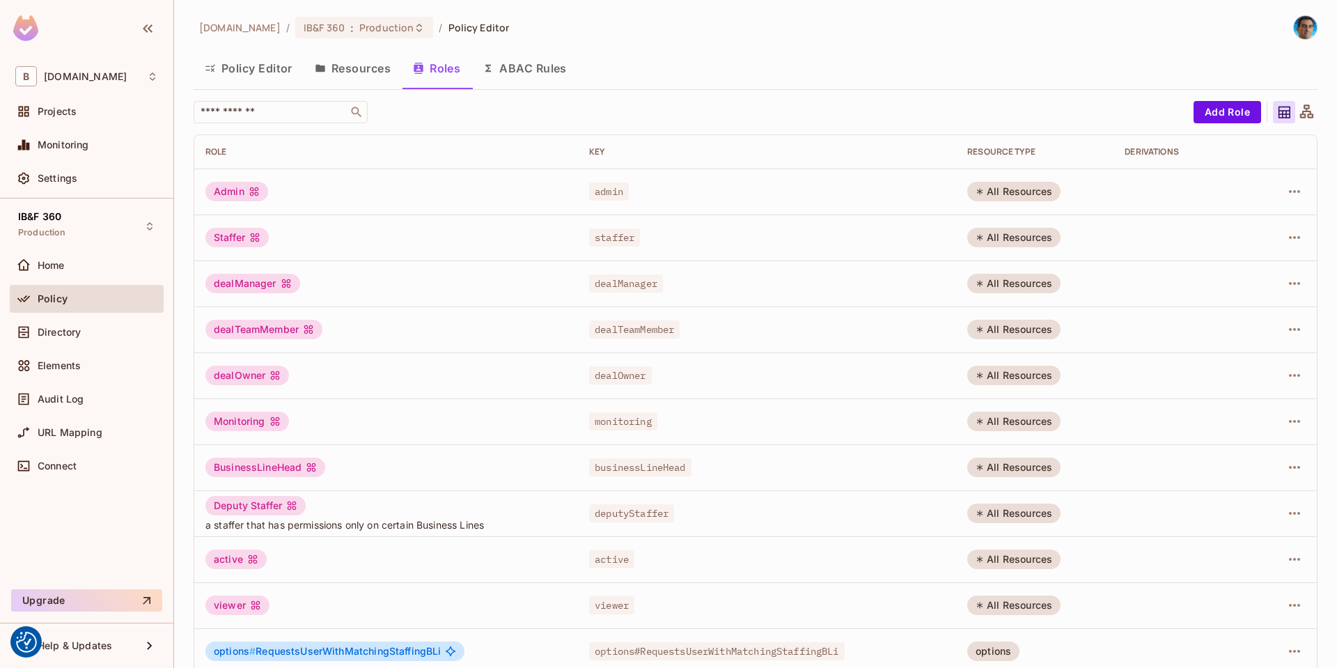
click at [275, 466] on div "BusinessLineHead" at bounding box center [265, 468] width 120 height 20
copy div "BusinessLineHead"
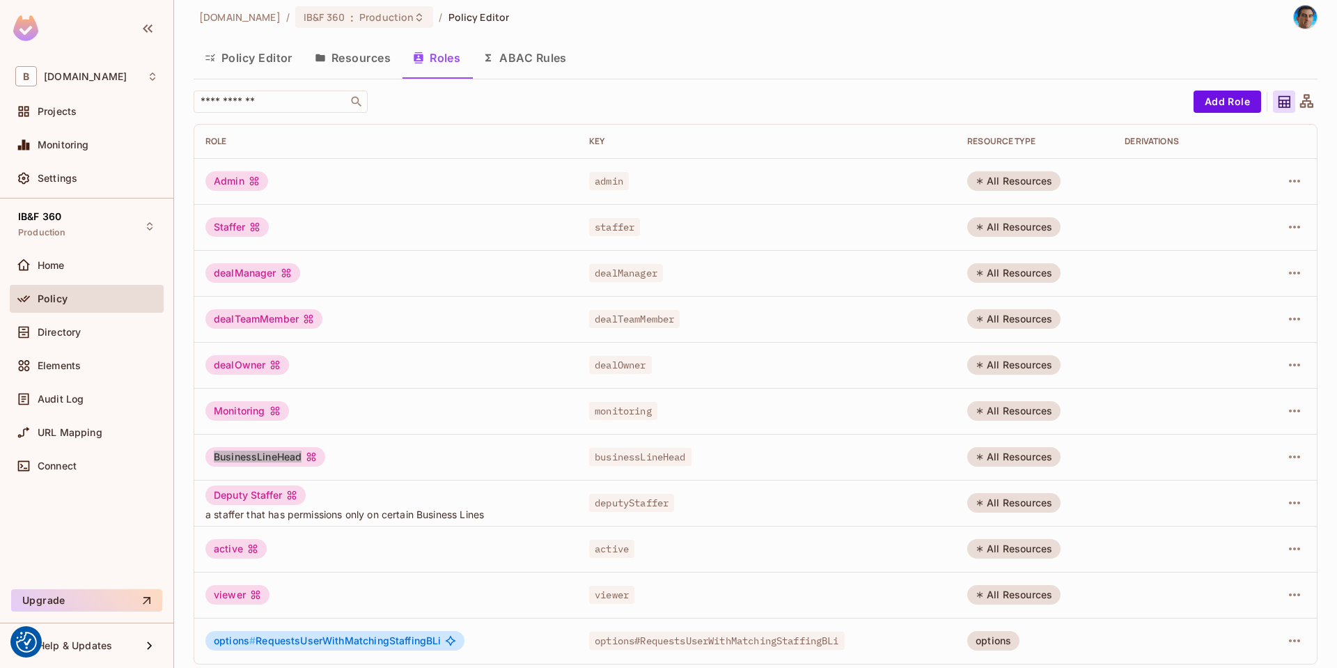
scroll to position [18, 0]
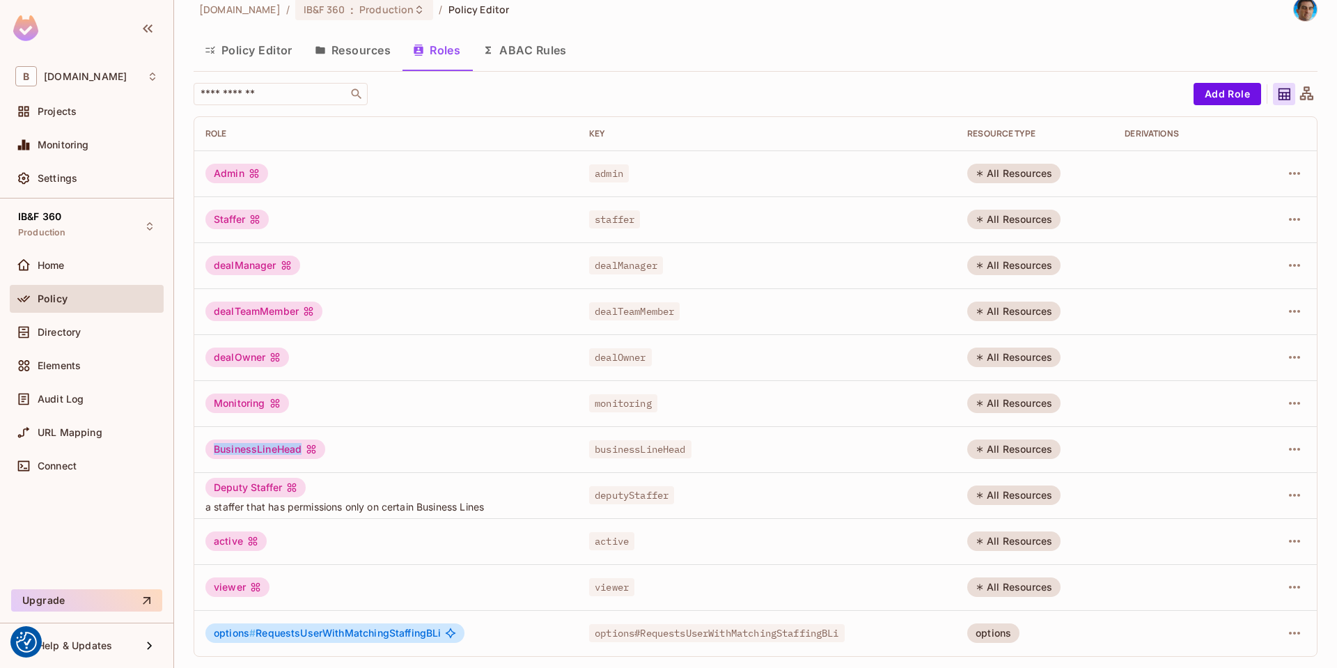
click at [371, 56] on button "Resources" at bounding box center [353, 50] width 98 height 35
